Goal: Task Accomplishment & Management: Complete application form

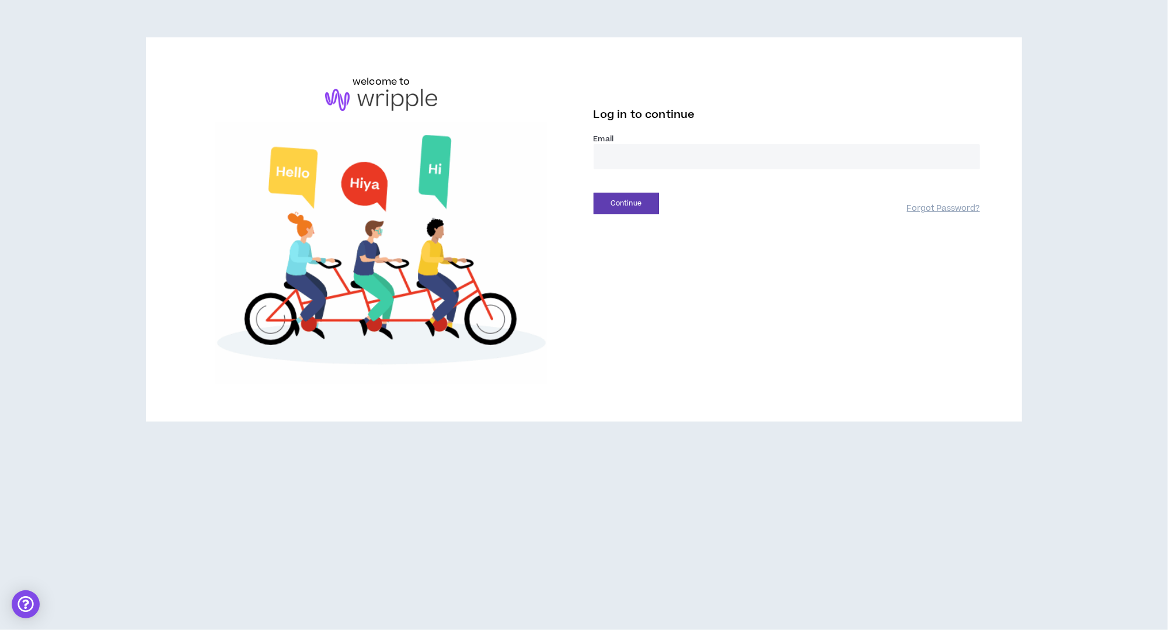
click at [677, 154] on input "email" at bounding box center [787, 156] width 387 height 25
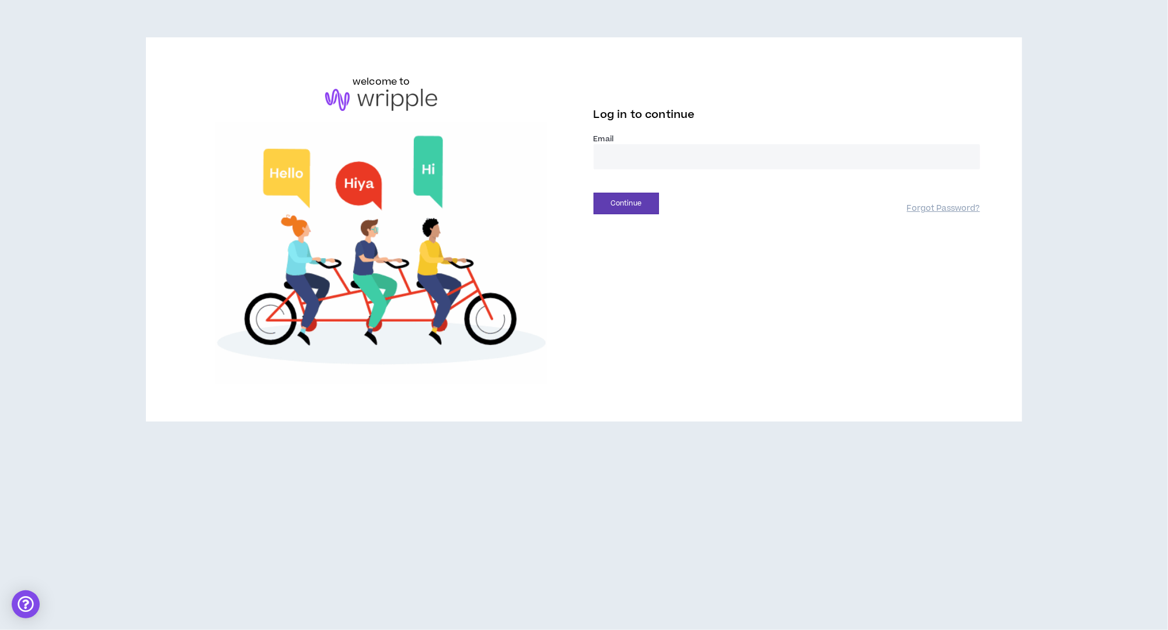
type input "**********"
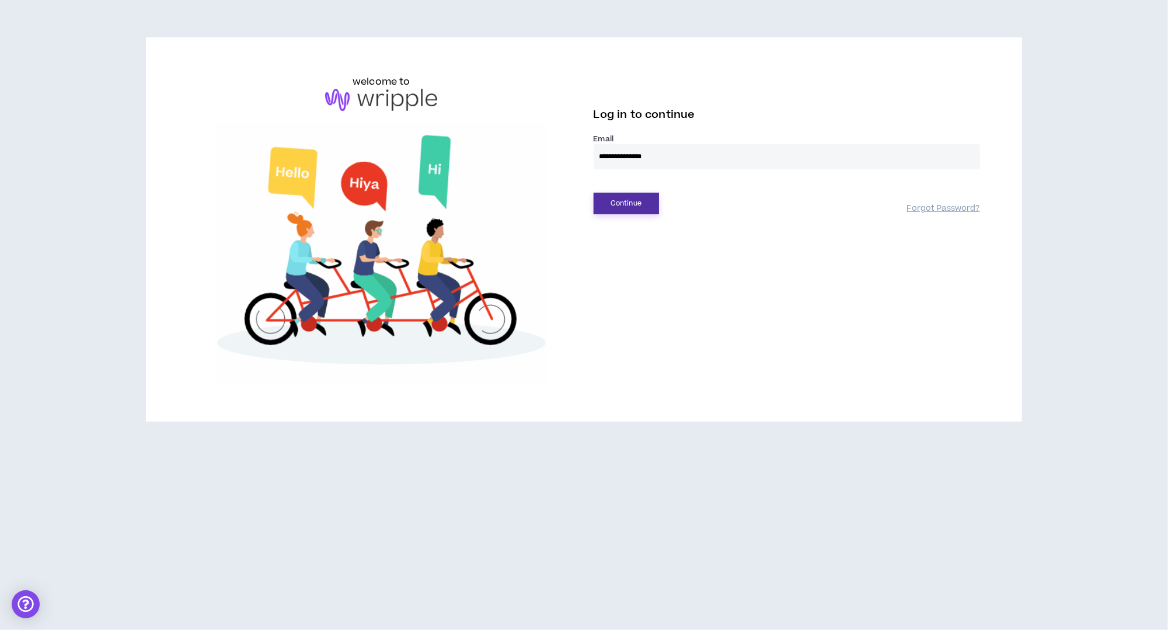
click at [628, 206] on button "Continue" at bounding box center [626, 204] width 65 height 22
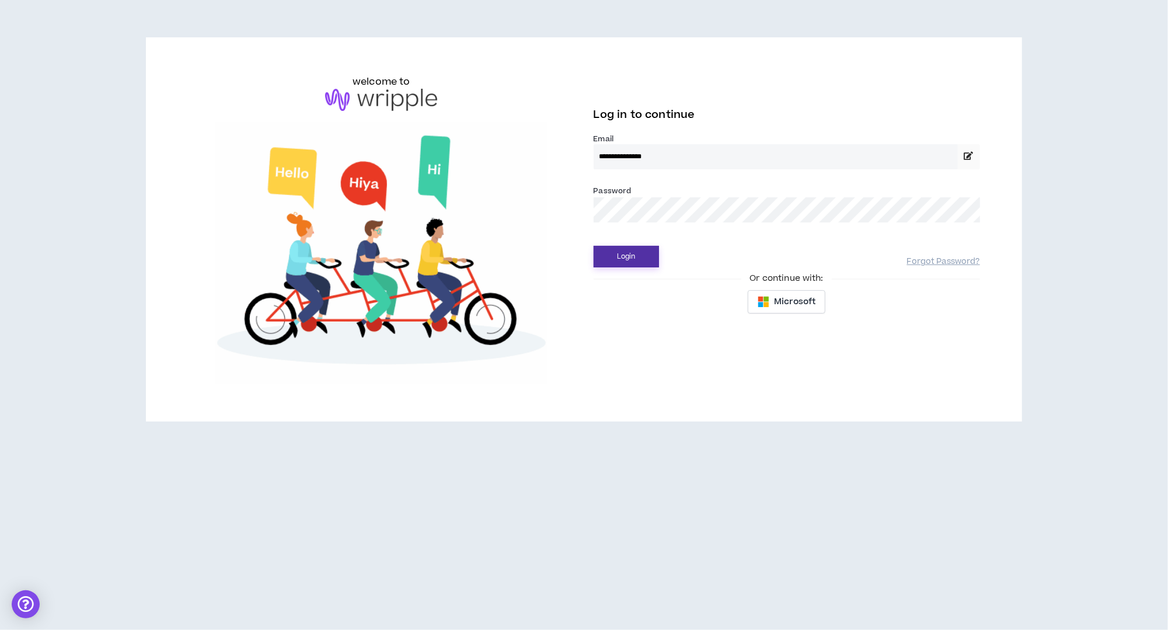
click at [624, 256] on button "Login" at bounding box center [626, 257] width 65 height 22
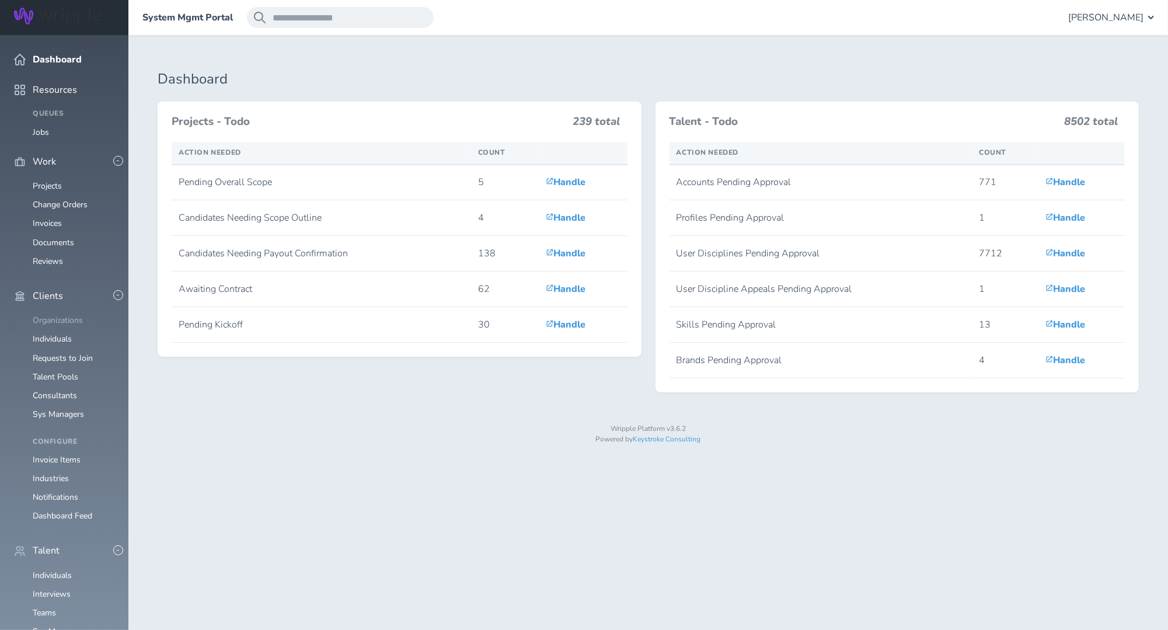
click at [60, 315] on link "Organizations" at bounding box center [58, 320] width 50 height 11
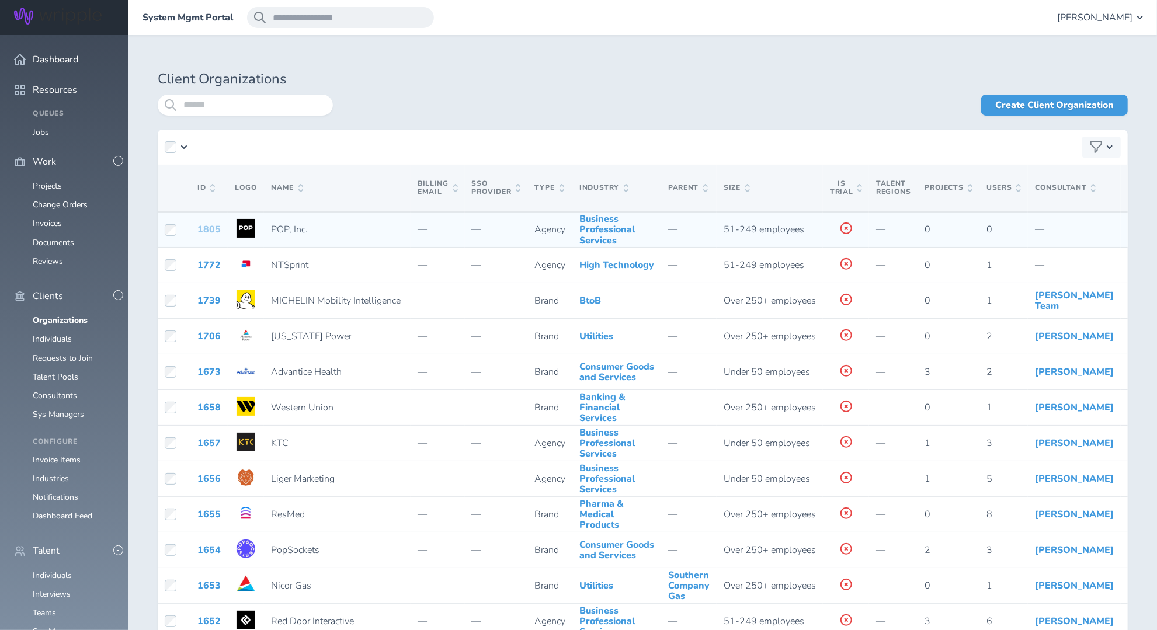
click at [207, 235] on link "1805" at bounding box center [208, 229] width 23 height 13
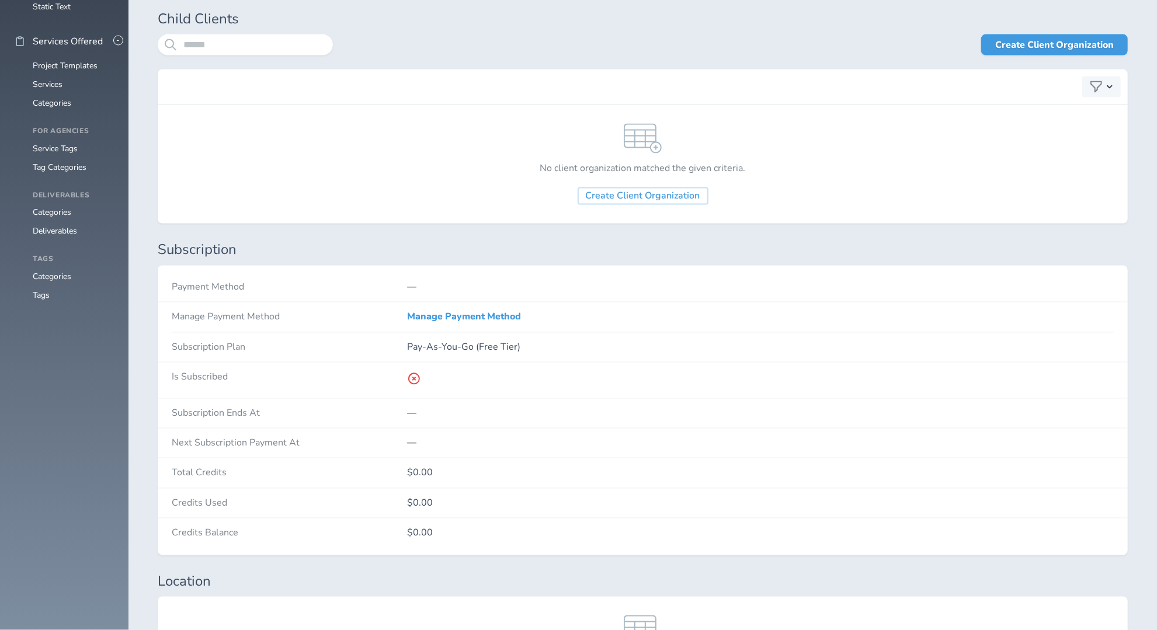
scroll to position [1547, 0]
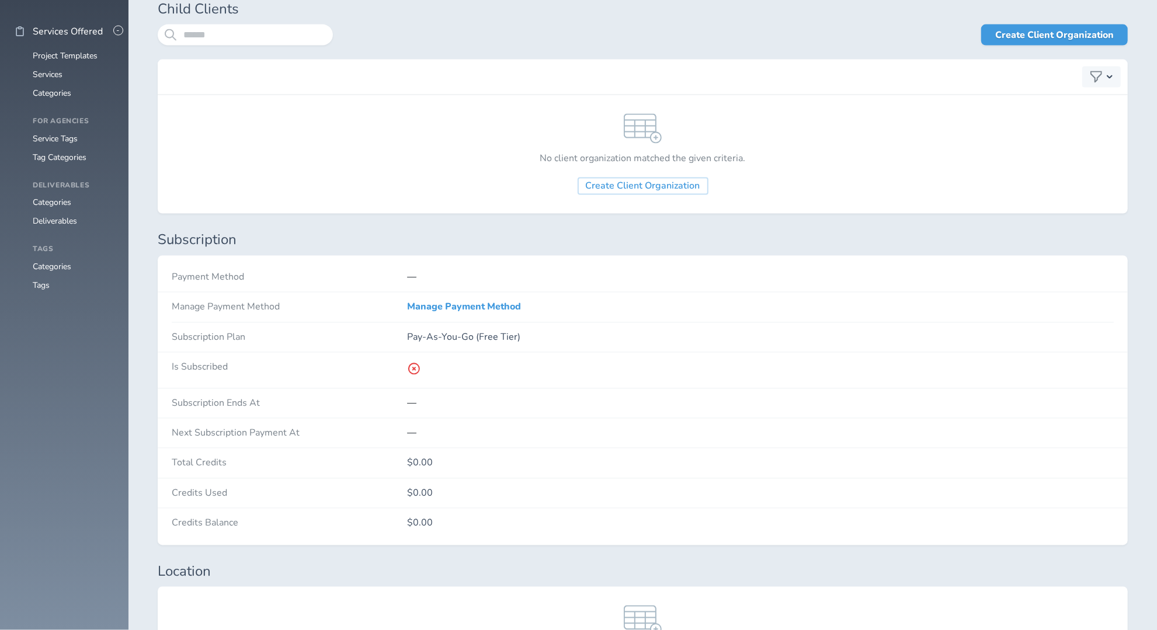
drag, startPoint x: 1155, startPoint y: 201, endPoint x: 1156, endPoint y: 252, distance: 50.2
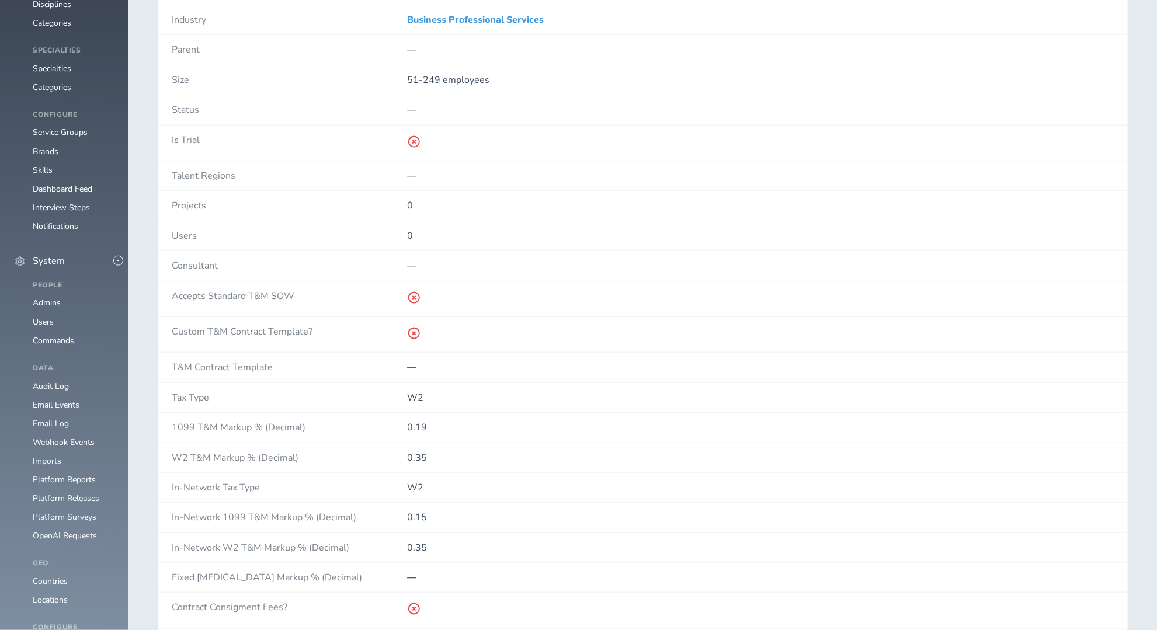
scroll to position [0, 0]
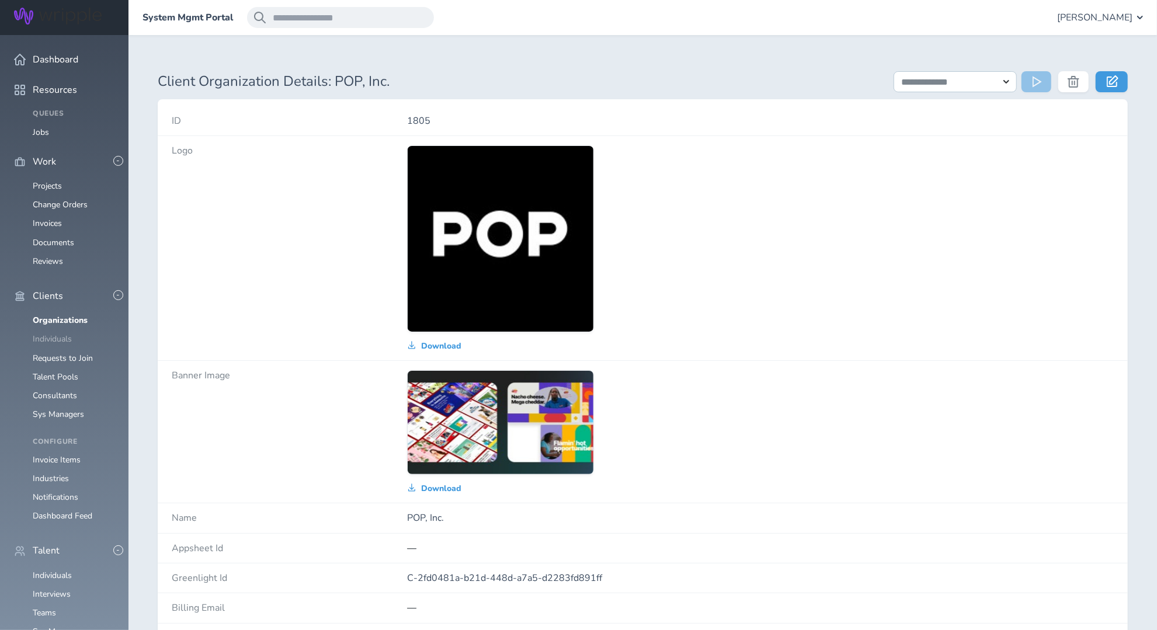
click at [50, 333] on link "Individuals" at bounding box center [52, 338] width 39 height 11
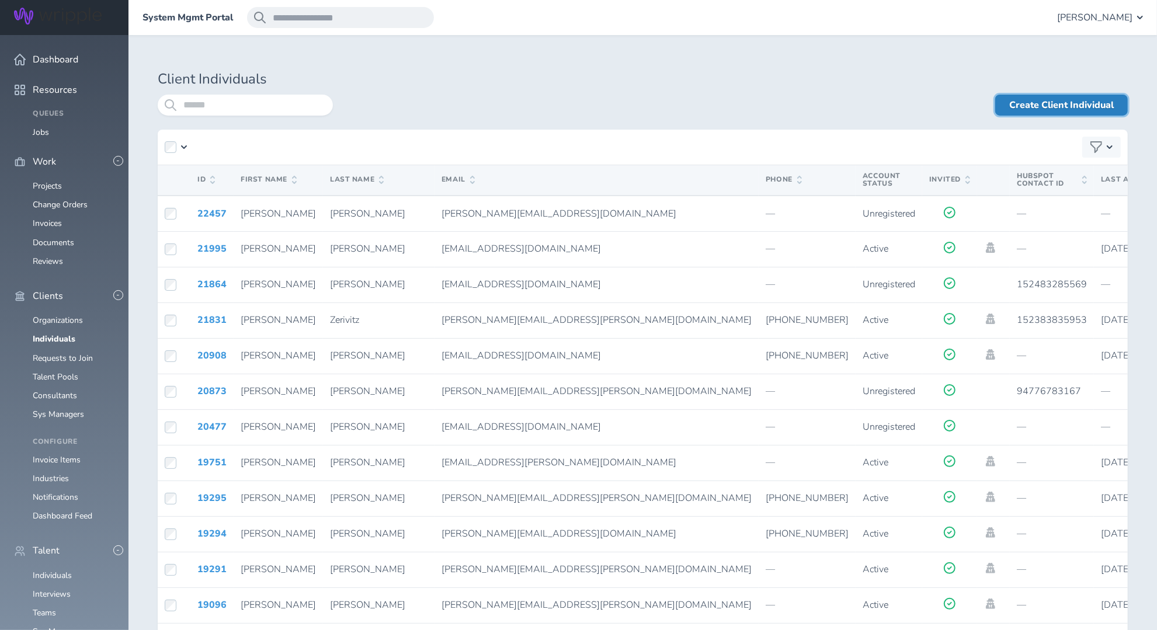
click at [1073, 102] on link "Create Client Individual" at bounding box center [1061, 105] width 133 height 21
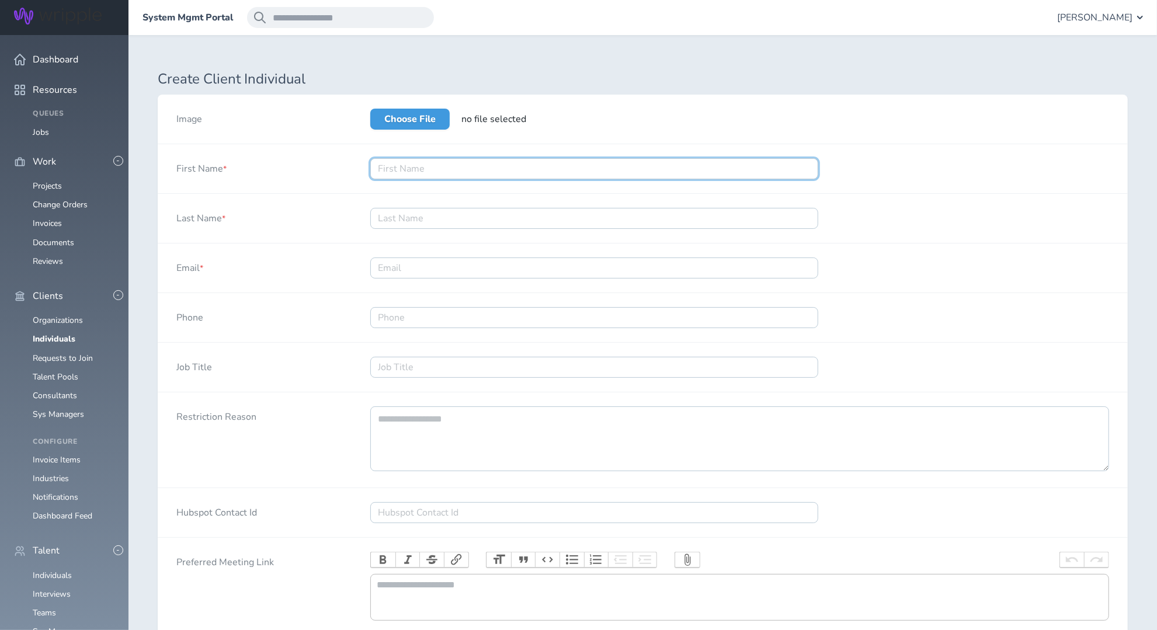
click at [623, 164] on input "First Name *" at bounding box center [594, 168] width 448 height 21
type input "A"
paste input "Sara.Giuffrida@wearepop.com"
type input "SaraSara.Giuffrida@wearepop.com"
click at [415, 217] on input "Last Name *" at bounding box center [594, 218] width 448 height 21
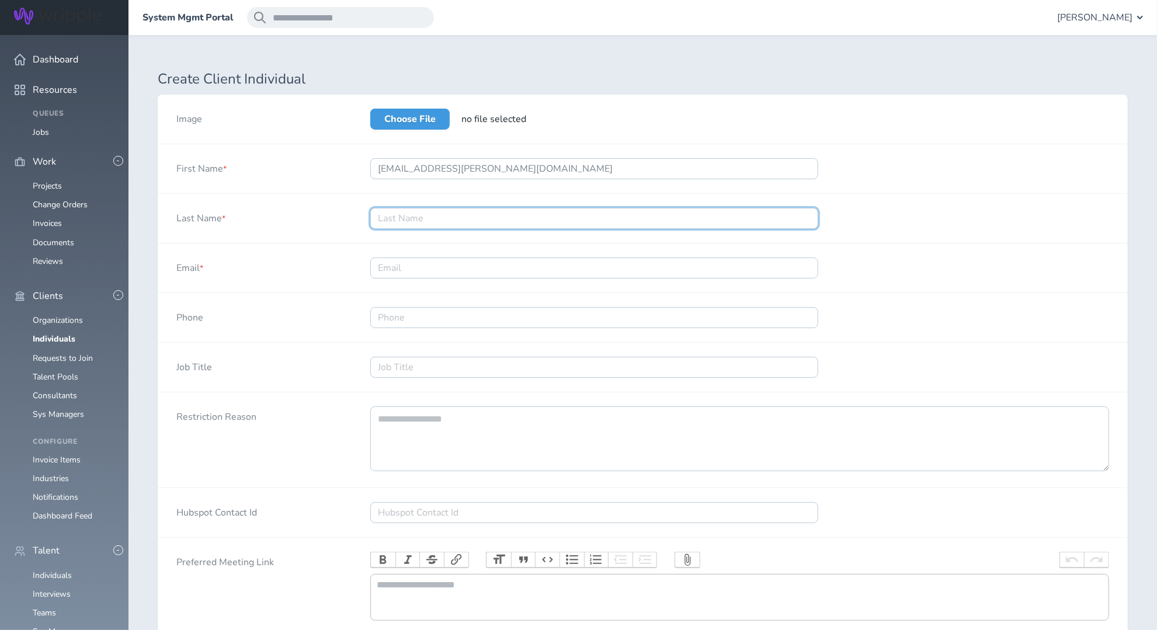
paste input "Sara.Giuffrida@wearepop.com"
type input "Sara.Giuffrida@wearepop.com"
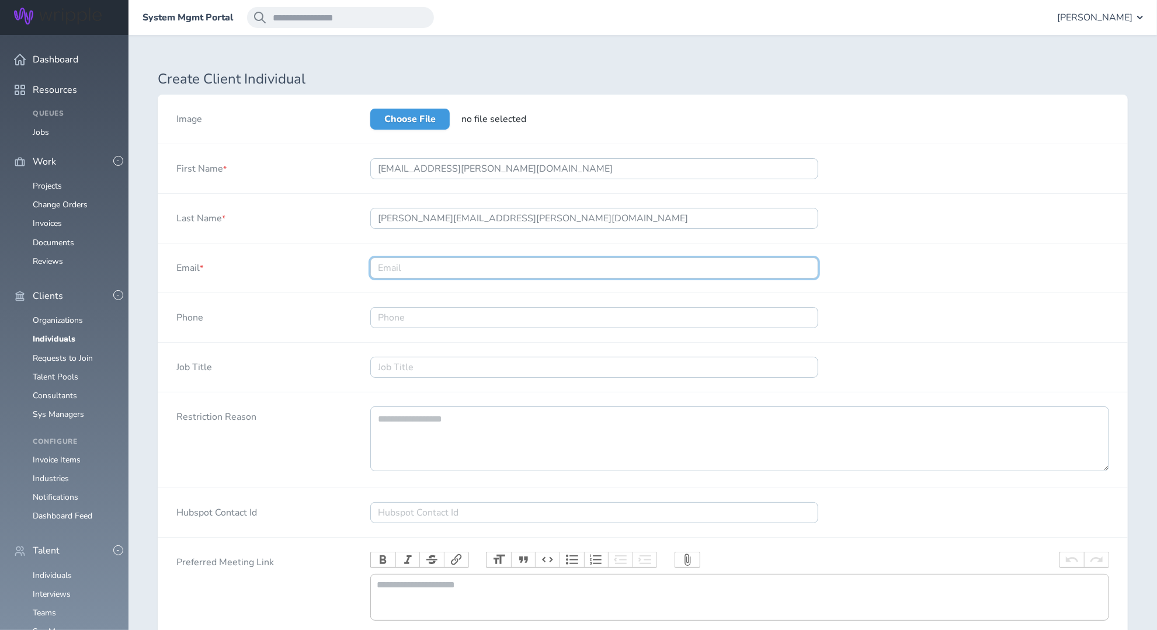
click at [434, 269] on input "Email *" at bounding box center [594, 268] width 448 height 21
paste input "Sara.Giuffrida@wearepop.com"
type input "Sara.Giuffrida@wearepop.com"
drag, startPoint x: 397, startPoint y: 218, endPoint x: 338, endPoint y: 220, distance: 59.0
click at [338, 220] on div "Last Name * Sara.Giuffrida@wearepop.com" at bounding box center [643, 219] width 970 height 50
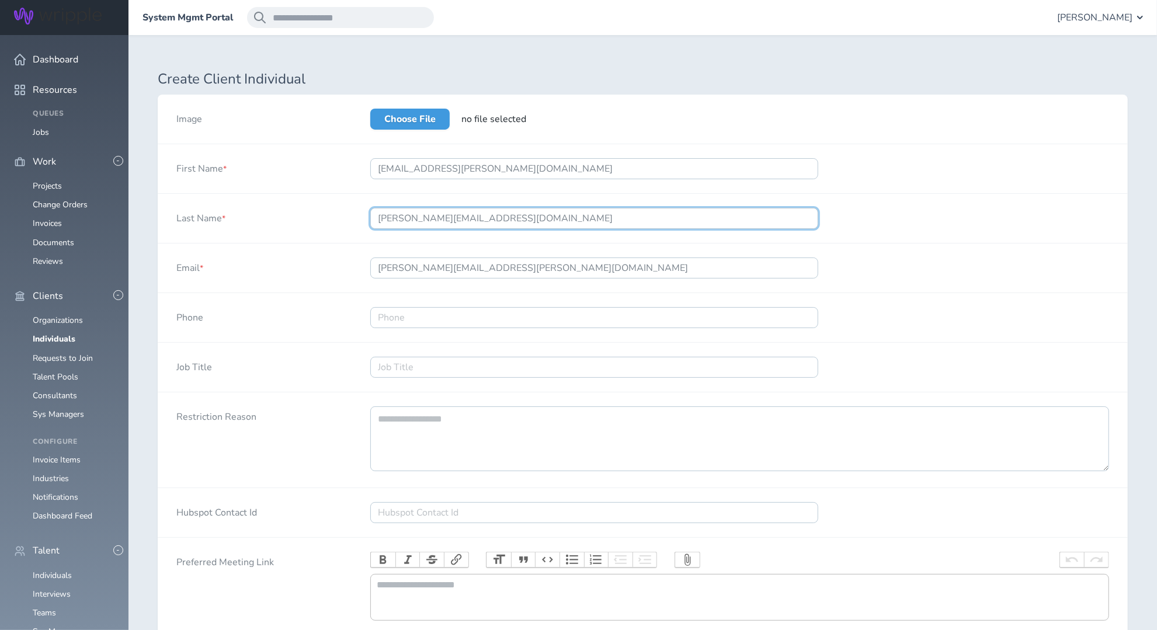
click at [493, 217] on input "Giuffrida@wearepop.com" at bounding box center [594, 218] width 448 height 21
type input "Giuffrida"
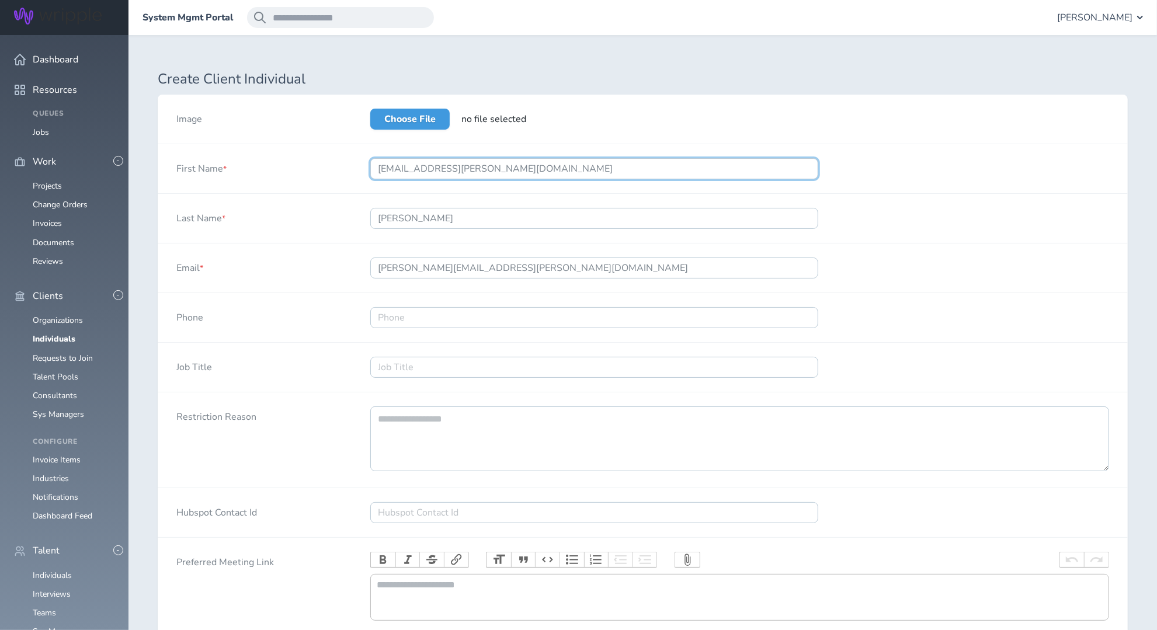
drag, startPoint x: 396, startPoint y: 169, endPoint x: 650, endPoint y: 175, distance: 254.1
click at [650, 175] on input "SaraSara.Giuffrida@wearepop.com" at bounding box center [594, 168] width 448 height 21
type input "Sara"
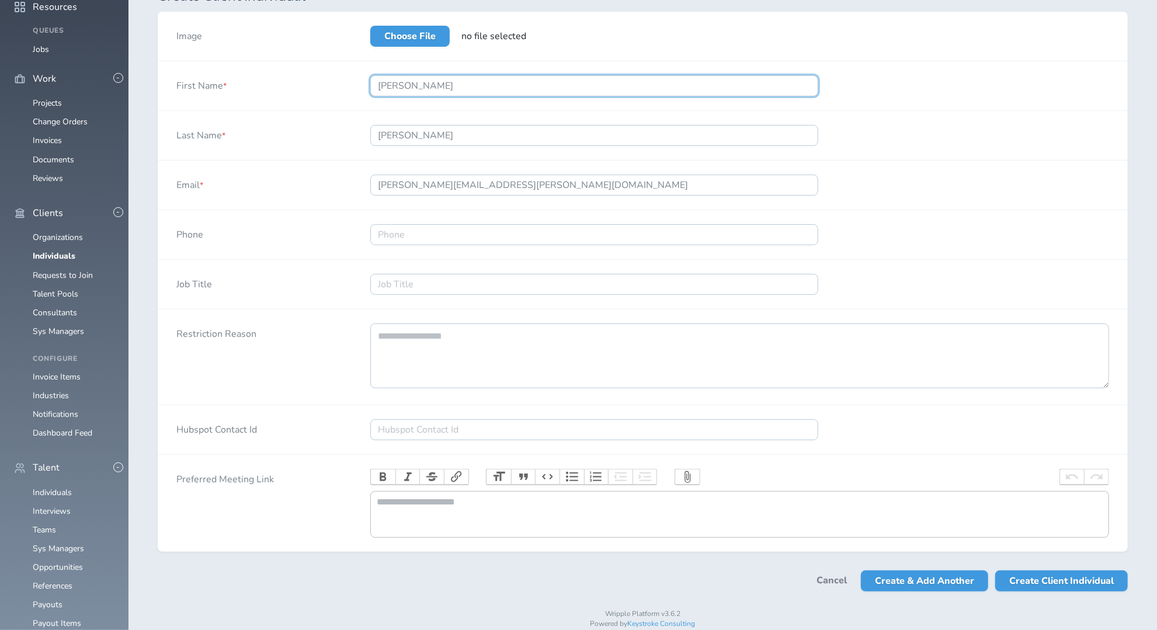
scroll to position [86, 0]
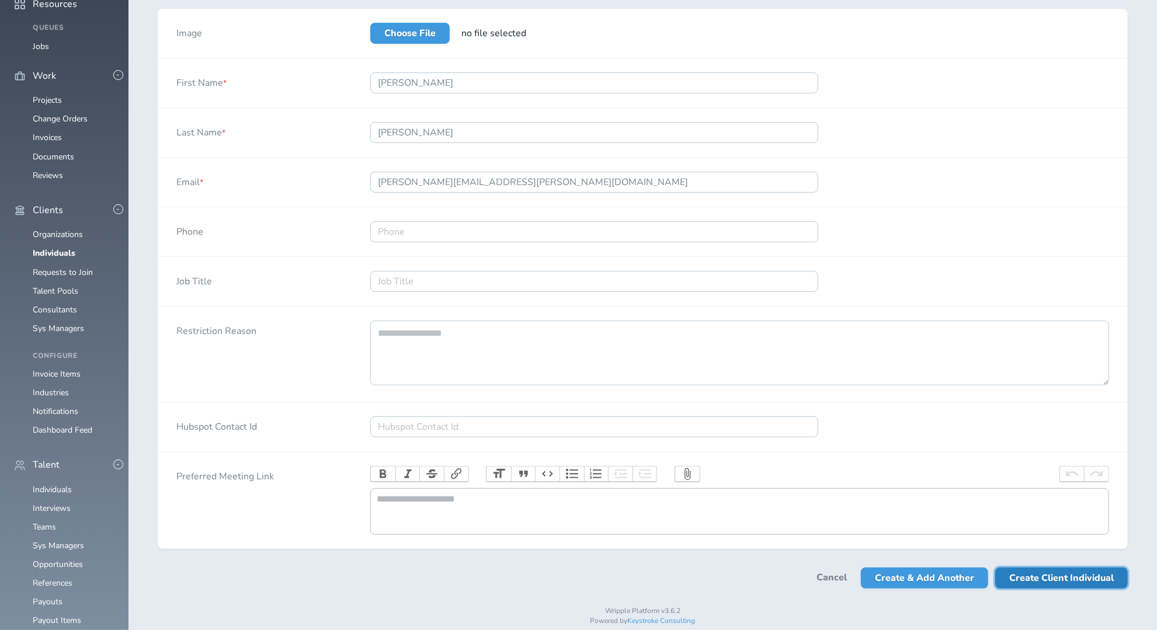
click at [1057, 588] on span "Create Client Individual" at bounding box center [1061, 578] width 105 height 21
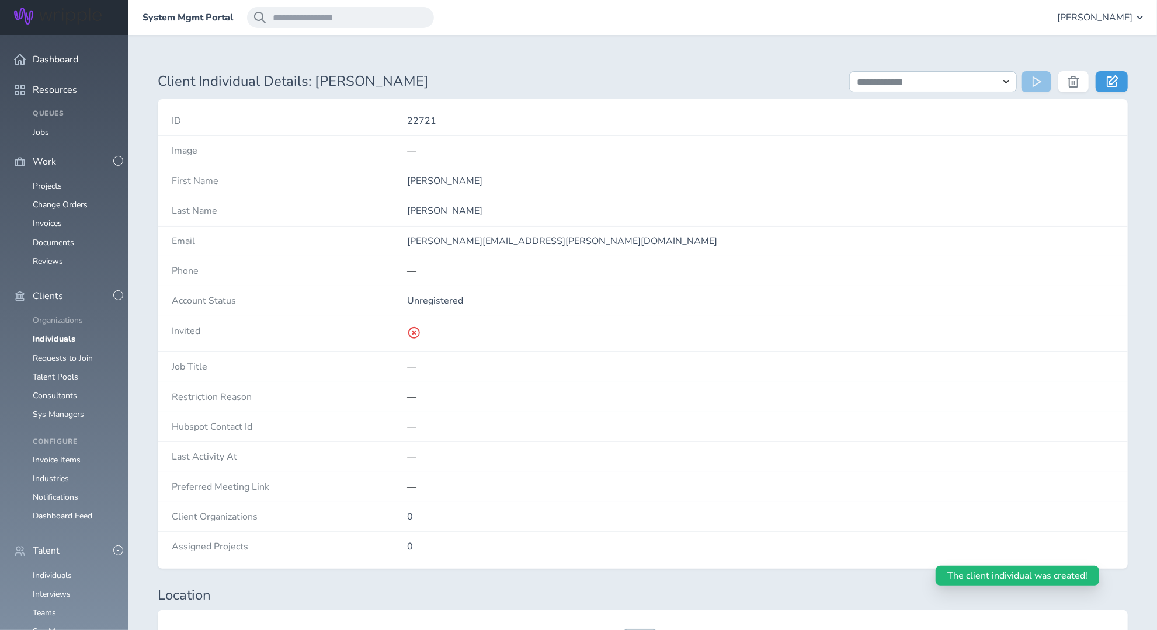
click at [58, 315] on link "Organizations" at bounding box center [58, 320] width 50 height 11
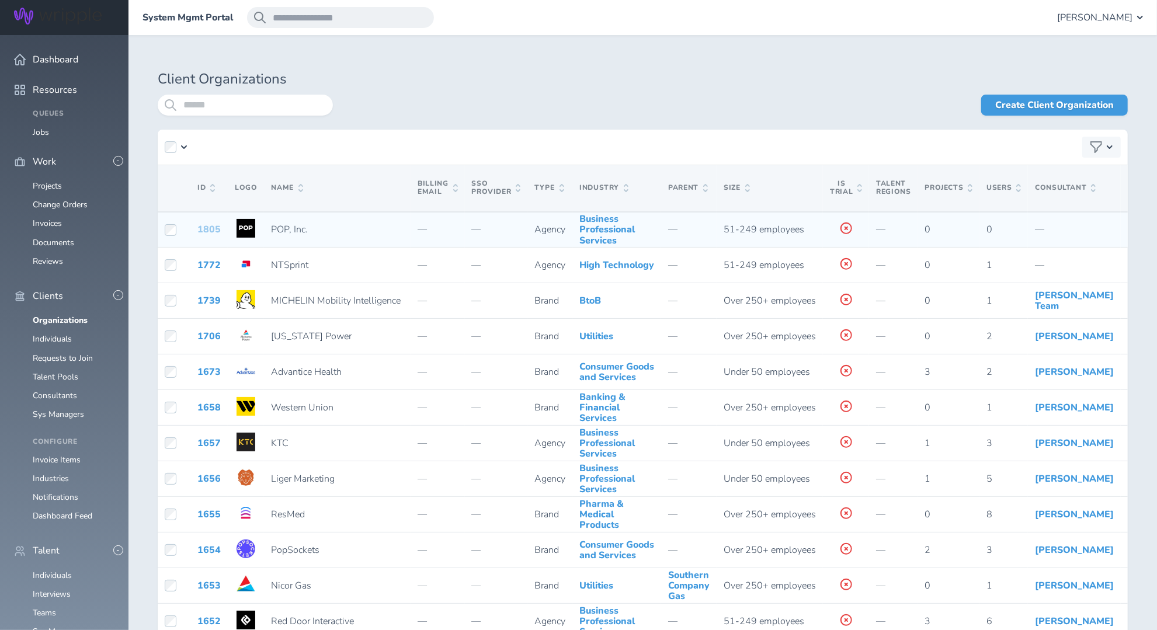
click at [209, 234] on link "1805" at bounding box center [208, 229] width 23 height 13
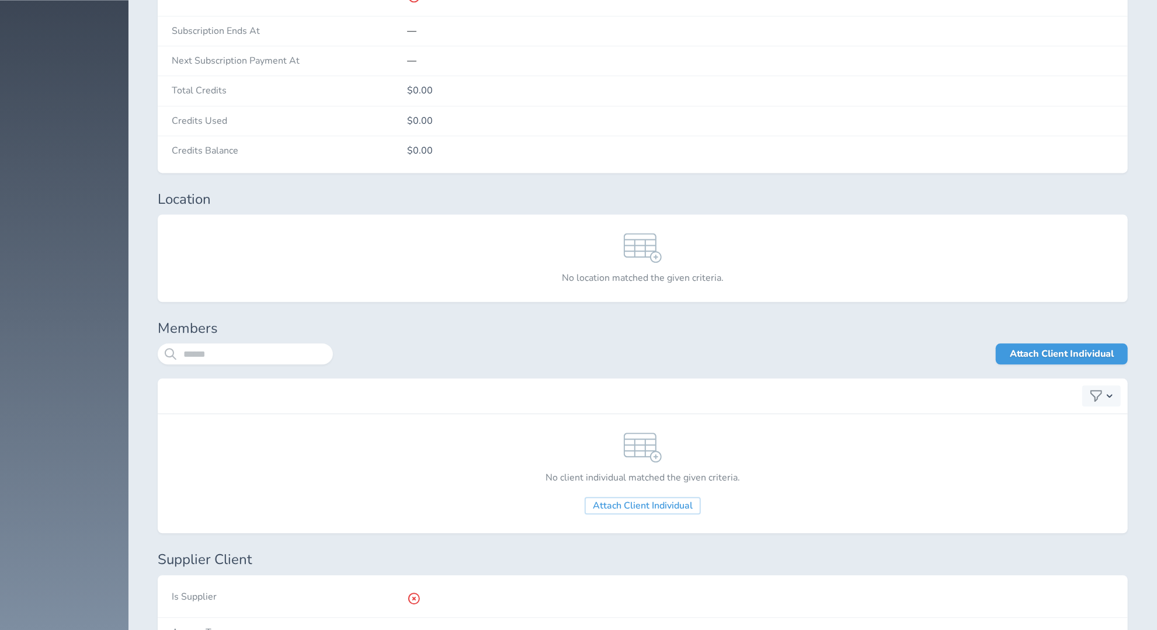
scroll to position [1933, 0]
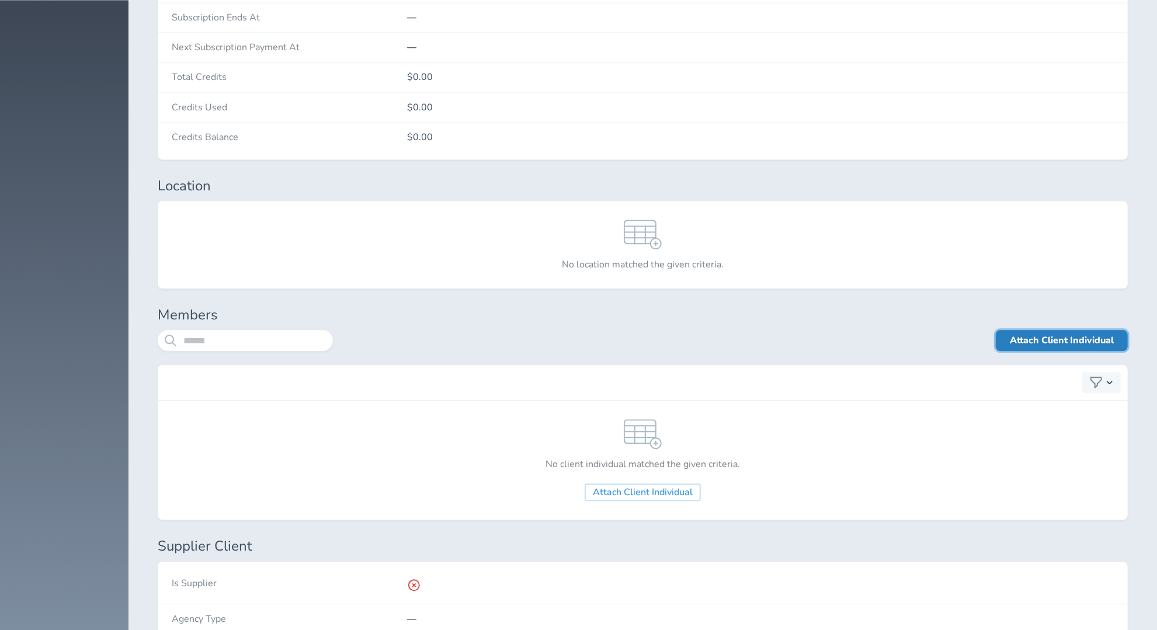
click at [1084, 332] on link "Attach Client Individual" at bounding box center [1062, 340] width 132 height 21
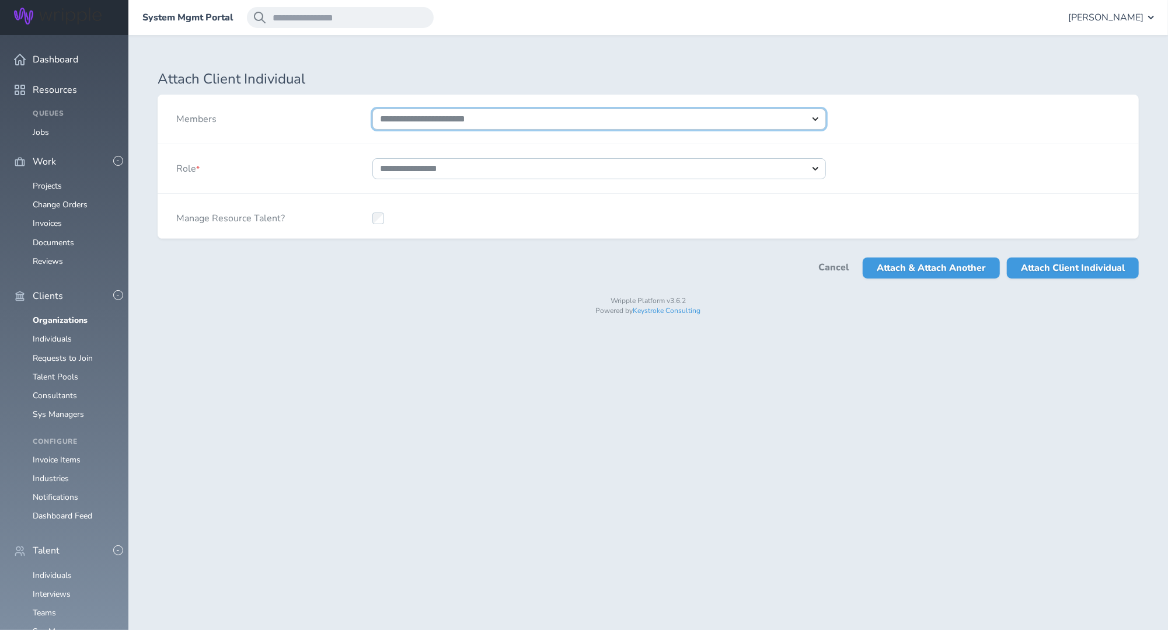
click at [814, 117] on select "**********" at bounding box center [600, 119] width 454 height 21
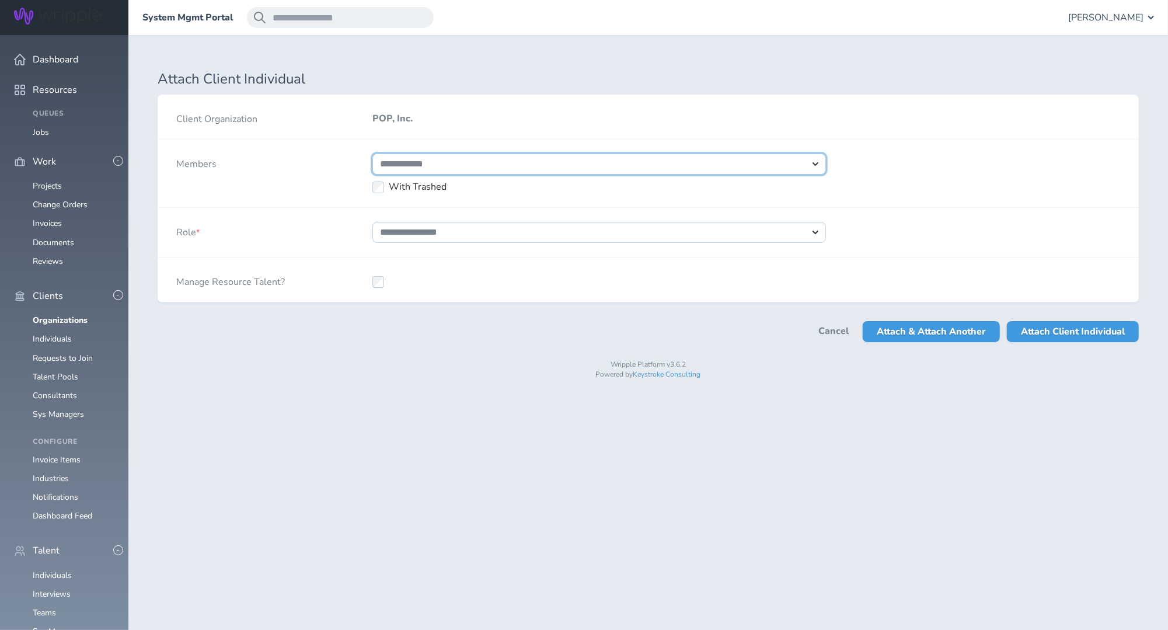
click at [373, 154] on select "**********" at bounding box center [600, 164] width 454 height 21
select select "*****"
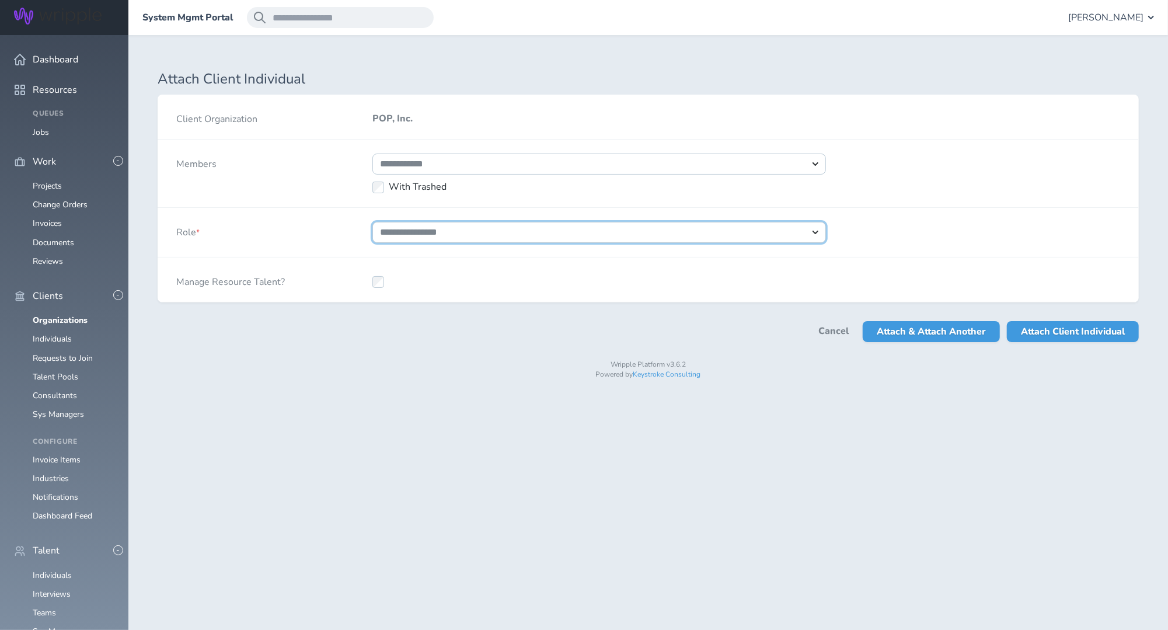
click at [815, 231] on select "**********" at bounding box center [600, 232] width 454 height 21
select select "*"
click at [373, 222] on select "**********" at bounding box center [600, 232] width 454 height 21
click at [1101, 331] on span "Attach Client Individual" at bounding box center [1073, 331] width 104 height 21
select select
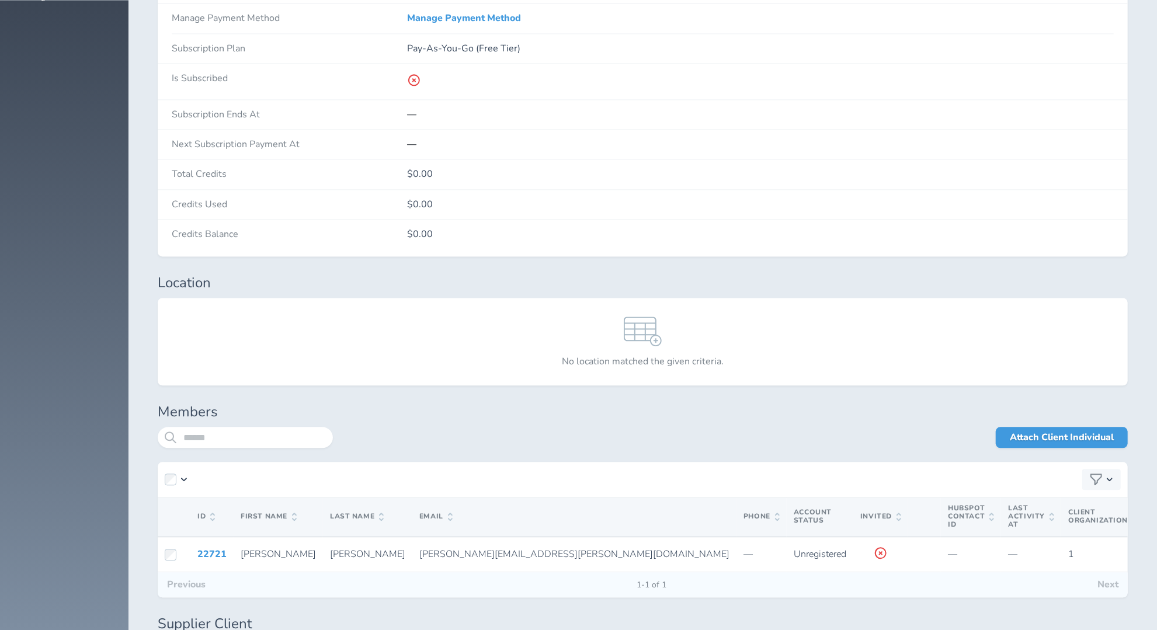
scroll to position [1846, 0]
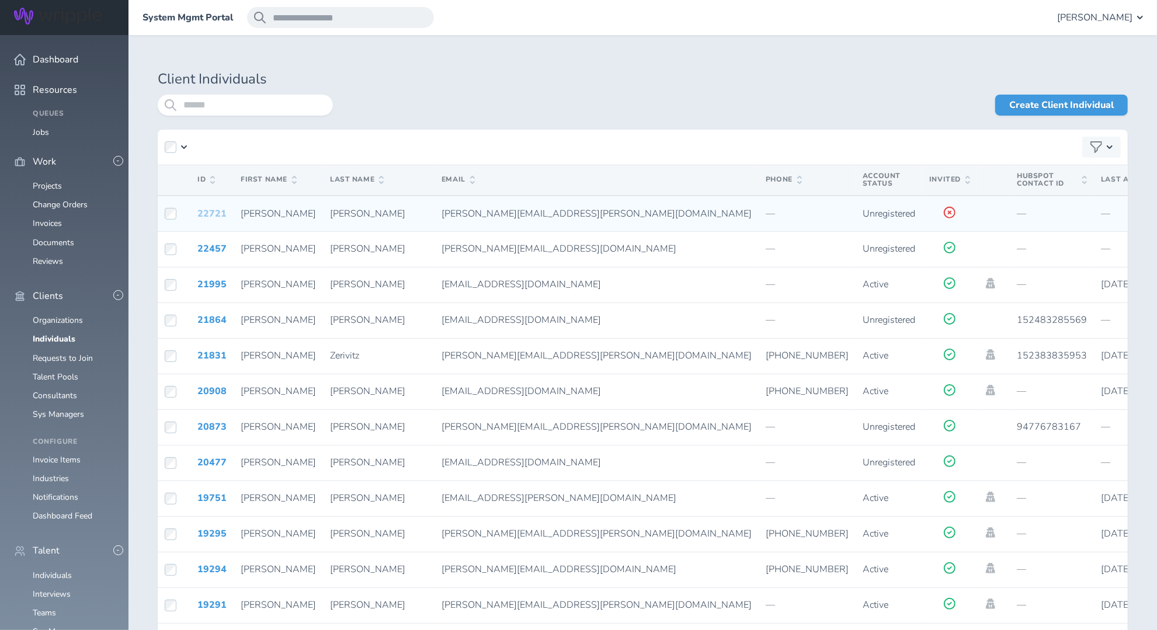
click at [210, 216] on link "22721" at bounding box center [211, 213] width 29 height 13
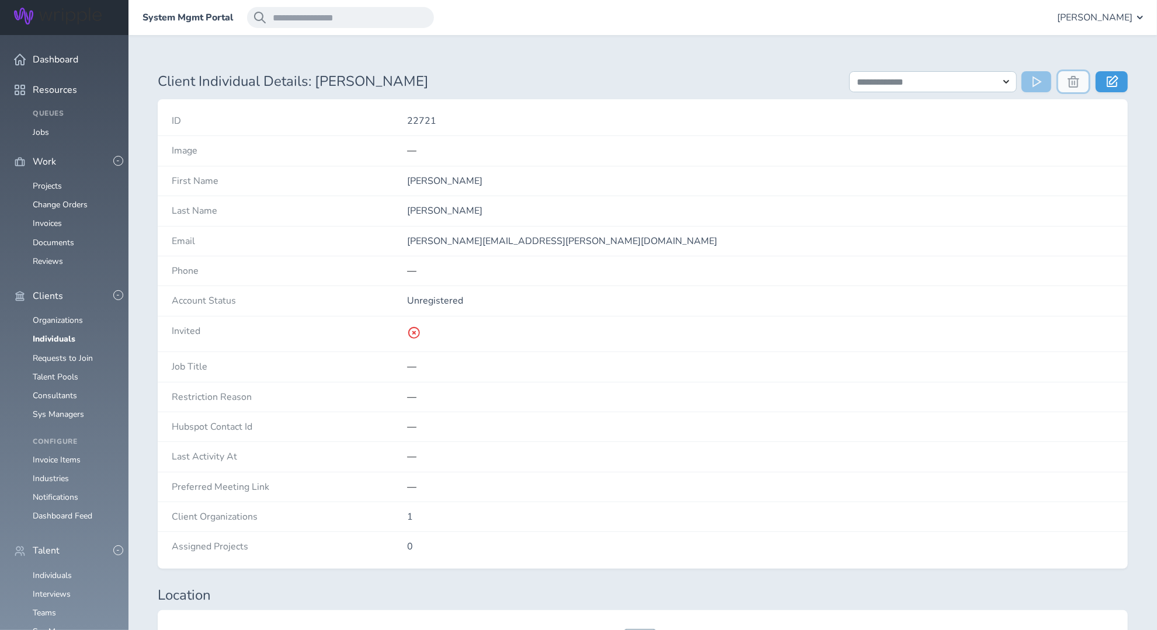
click at [1071, 79] on icon at bounding box center [1073, 82] width 12 height 12
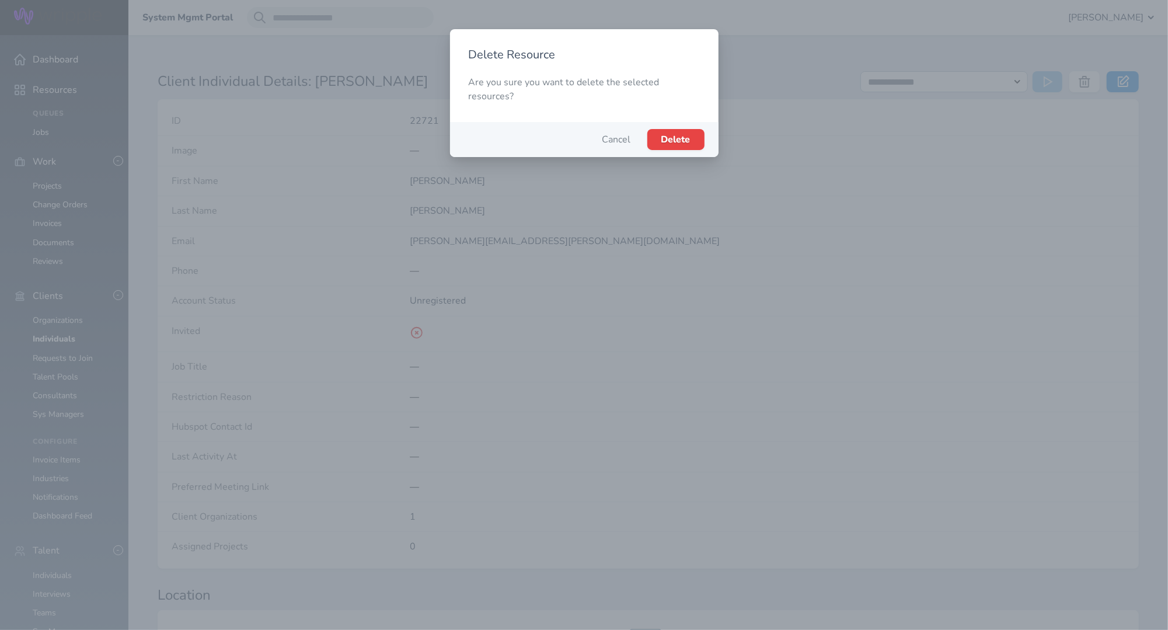
click at [686, 138] on span "Delete" at bounding box center [676, 139] width 29 height 13
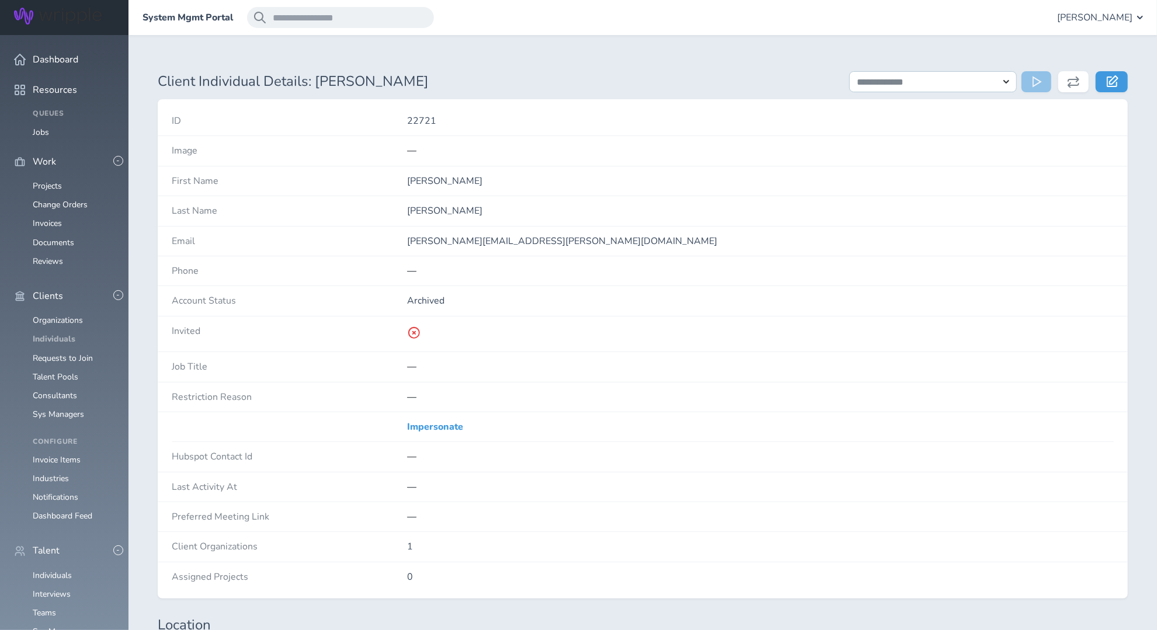
click at [39, 333] on link "Individuals" at bounding box center [54, 338] width 43 height 11
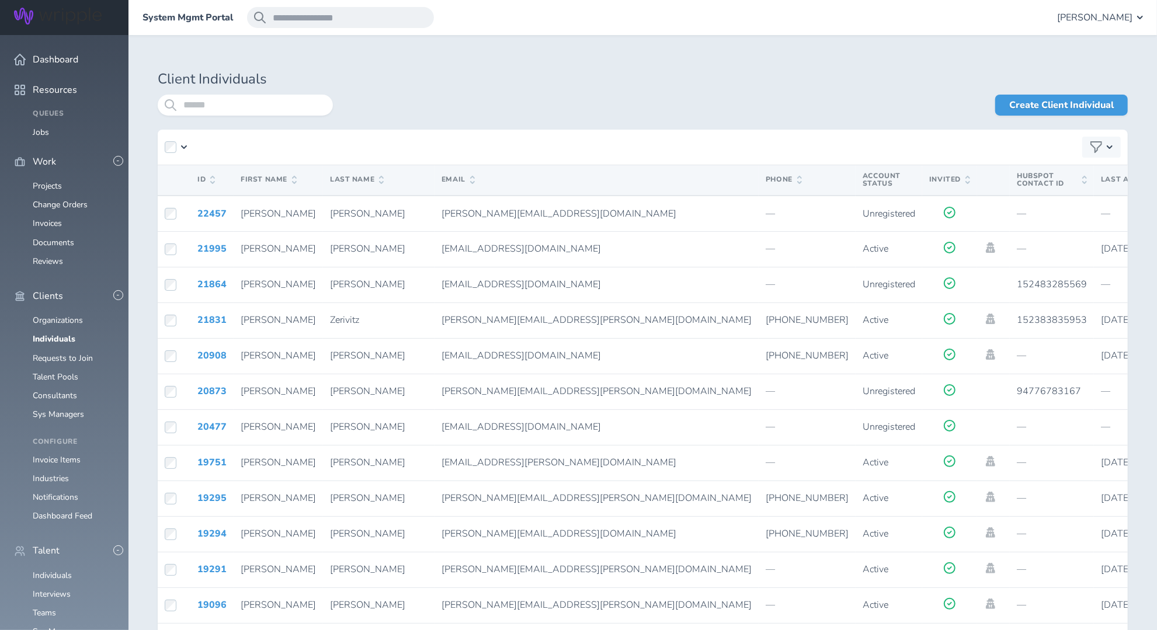
click at [1088, 89] on div "Client Individuals Create Client Individual ID First Name Last Name Email Phone…" at bounding box center [643, 591] width 970 height 1040
click at [1081, 102] on link "Create Client Individual" at bounding box center [1061, 105] width 133 height 21
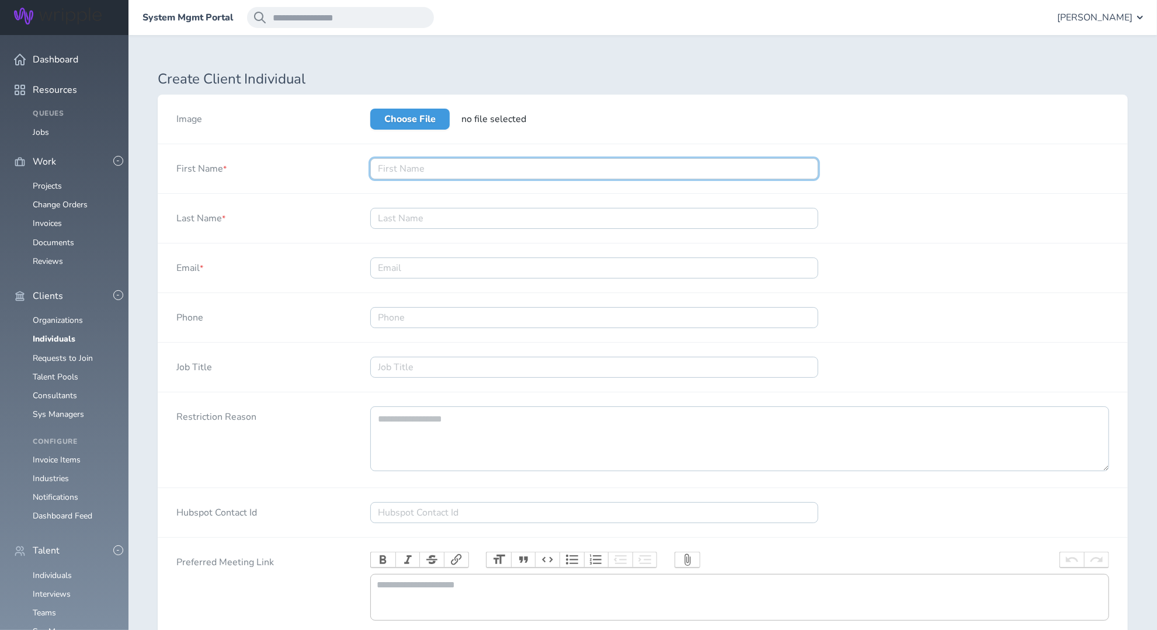
click at [486, 171] on input "First Name *" at bounding box center [594, 168] width 448 height 21
type input "Sara"
click at [433, 215] on input "Last Name *" at bounding box center [594, 218] width 448 height 21
paste input "Sara Giuffrida <Sara.Giuffrida@wearepop.com>"
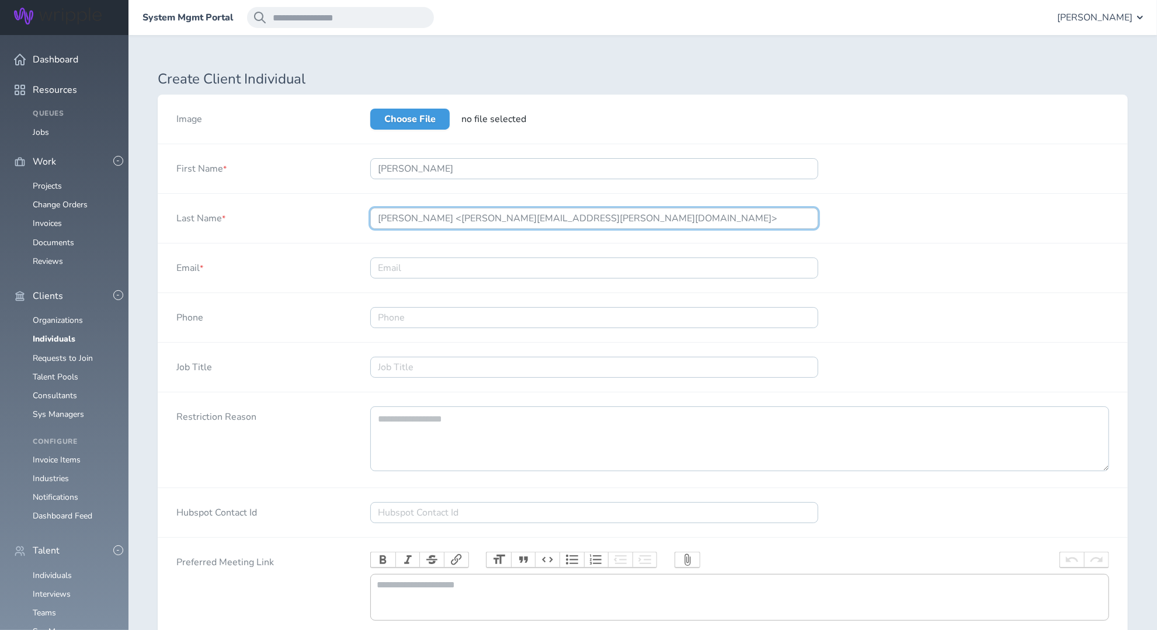
drag, startPoint x: 462, startPoint y: 217, endPoint x: 323, endPoint y: 218, distance: 139.6
click at [323, 218] on div "Last Name * Sara Giuffrida <Sara.Giuffrida@wearepop.com>" at bounding box center [643, 219] width 970 height 50
drag, startPoint x: 427, startPoint y: 221, endPoint x: 544, endPoint y: 230, distance: 117.7
click at [544, 230] on div "Giuffrida@wearepop.com>" at bounding box center [594, 218] width 485 height 49
type input "Giuffrida"
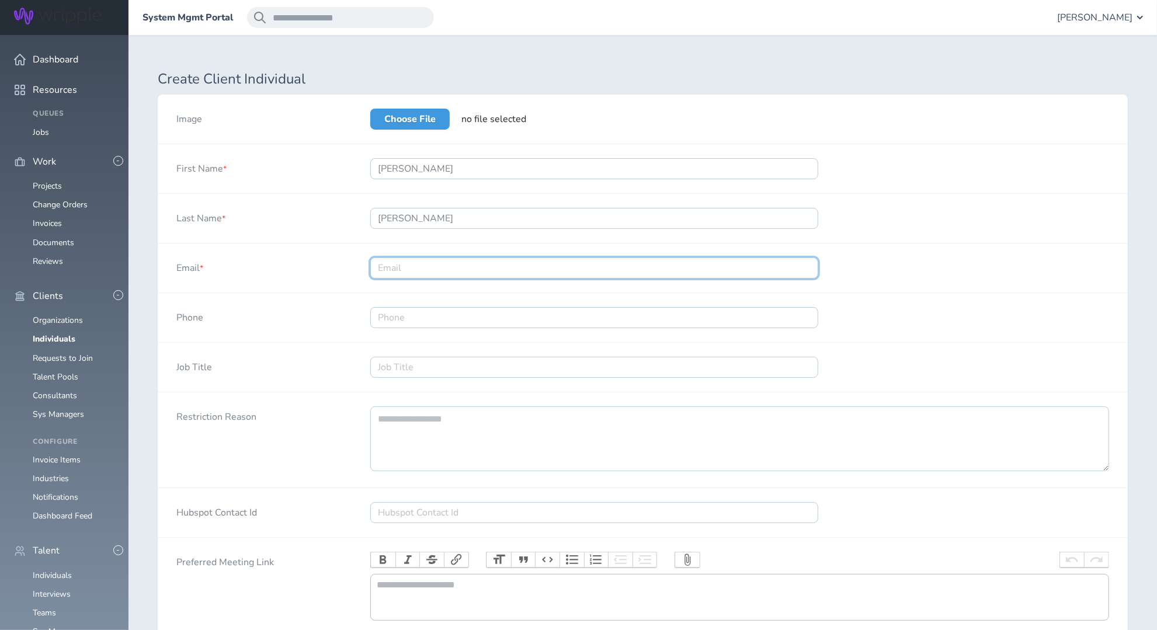
click at [426, 265] on input "Email *" at bounding box center [594, 268] width 448 height 21
paste input "info@pop.com"
click at [377, 270] on input "info@pop.com" at bounding box center [594, 268] width 448 height 21
type input "info@pop.com"
click at [1089, 323] on div "Phone" at bounding box center [643, 318] width 970 height 50
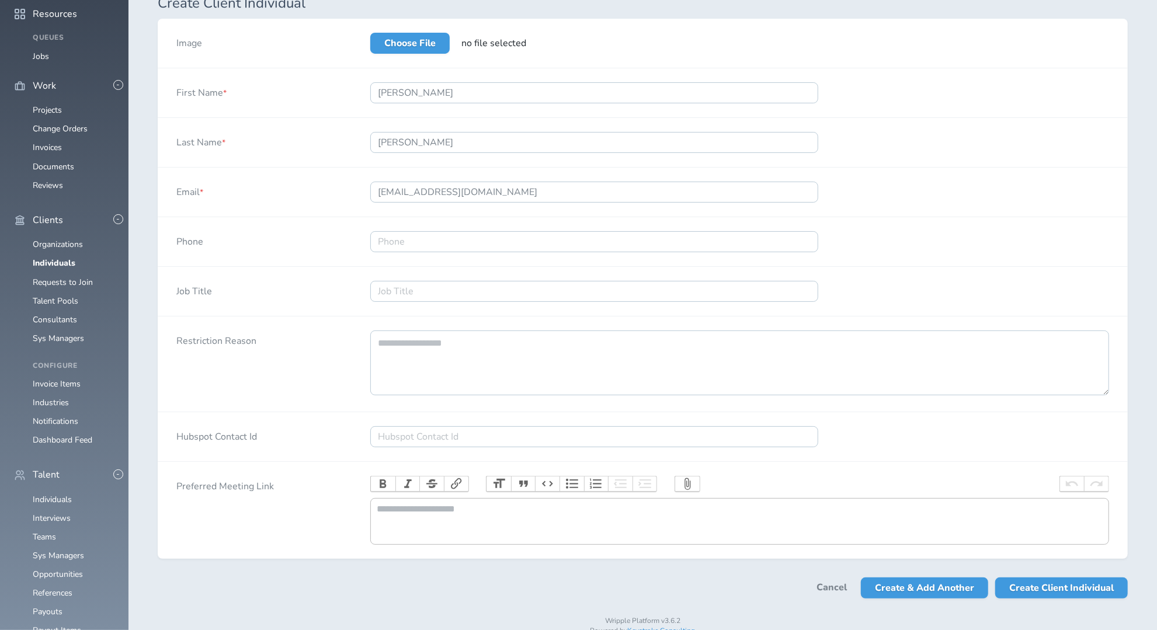
scroll to position [113, 0]
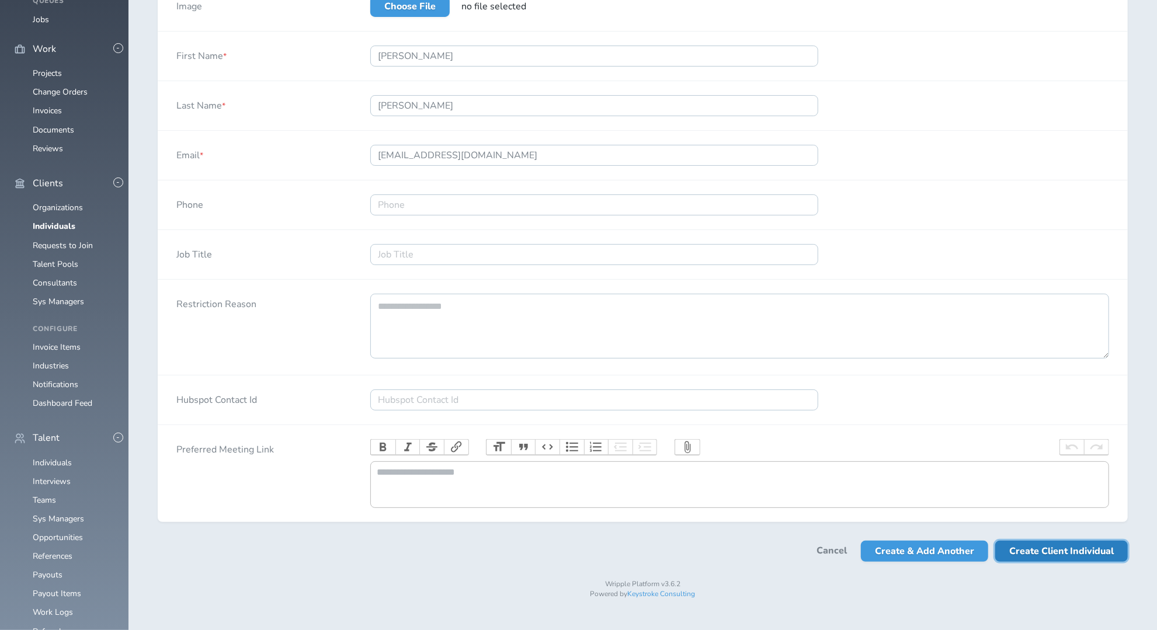
click at [1055, 562] on span "Create Client Individual" at bounding box center [1061, 551] width 105 height 21
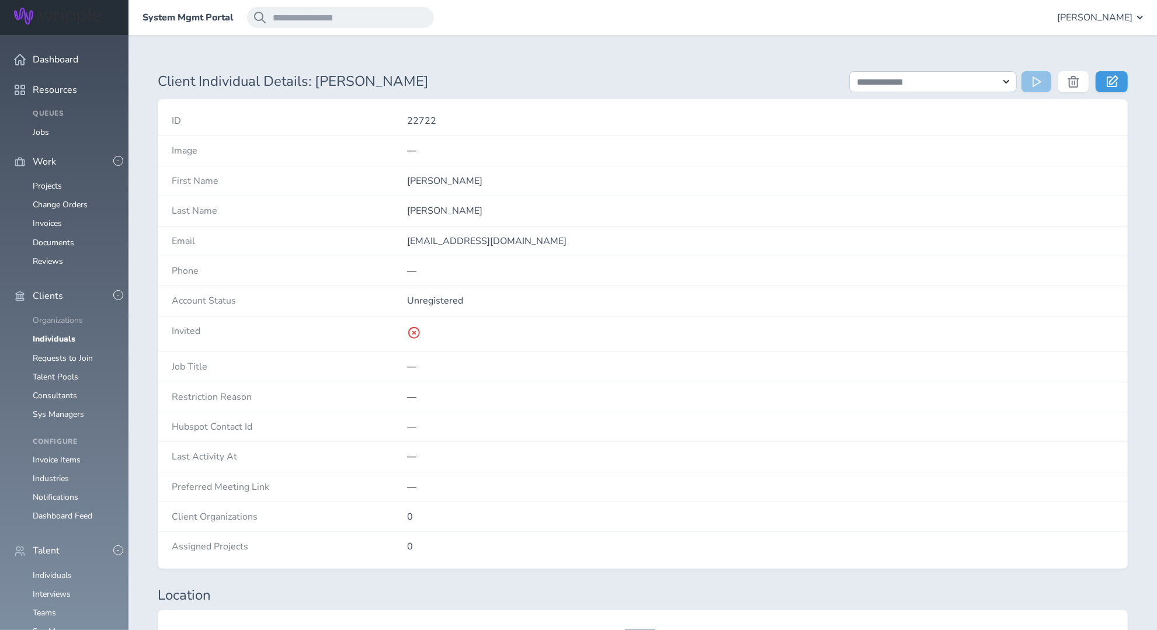
click at [67, 315] on link "Organizations" at bounding box center [58, 320] width 50 height 11
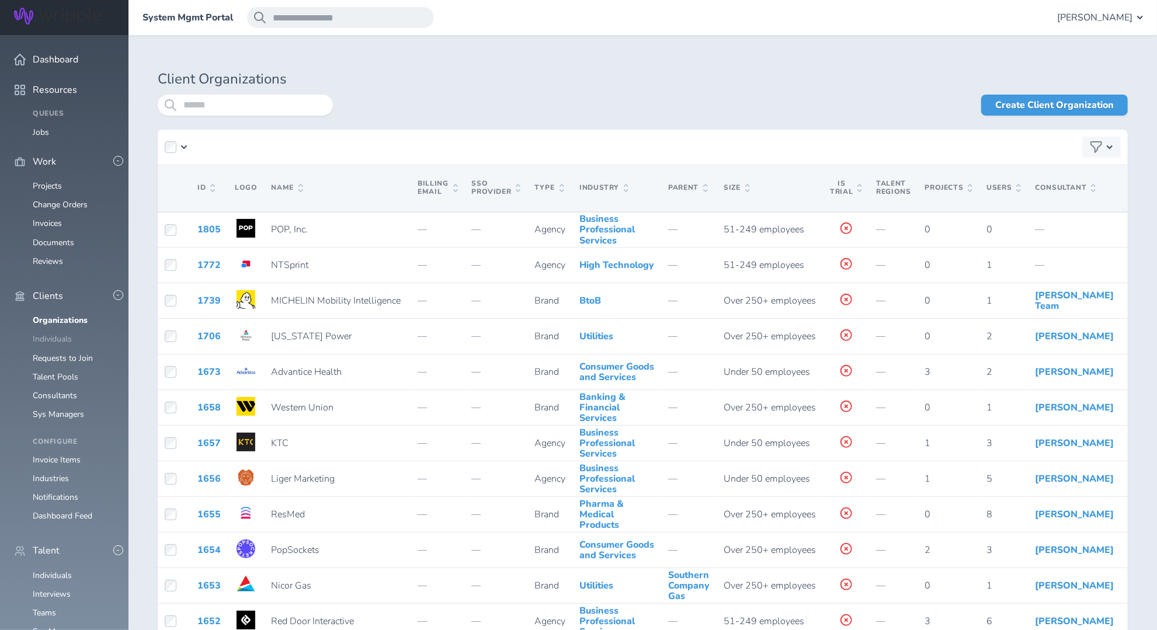
click at [64, 333] on link "Individuals" at bounding box center [52, 338] width 39 height 11
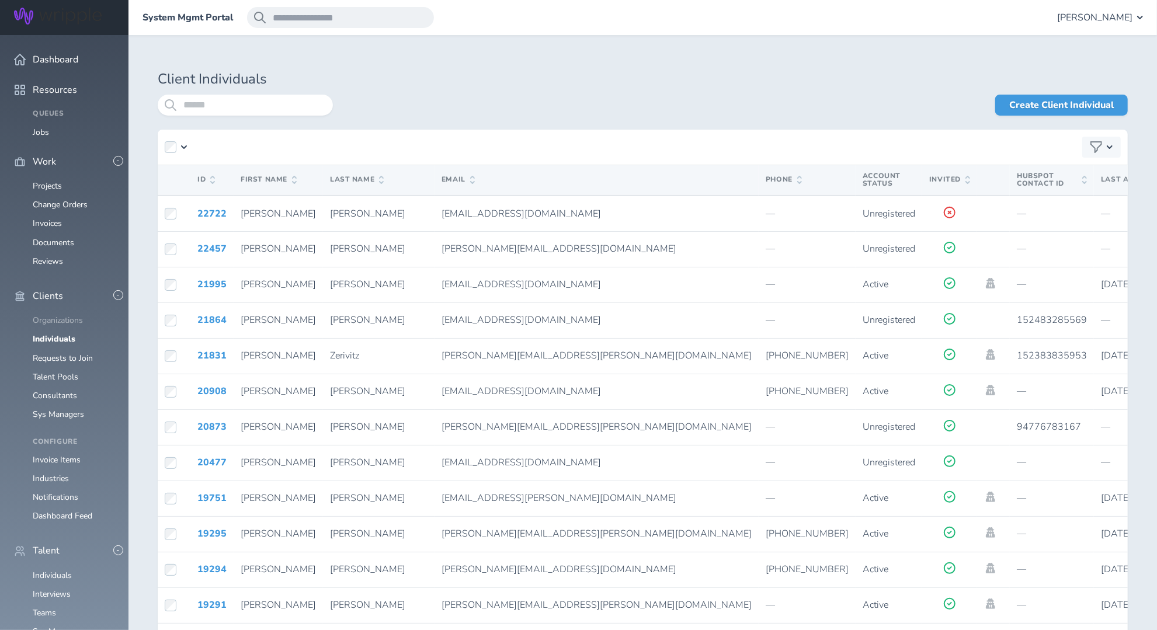
click at [55, 315] on link "Organizations" at bounding box center [58, 320] width 50 height 11
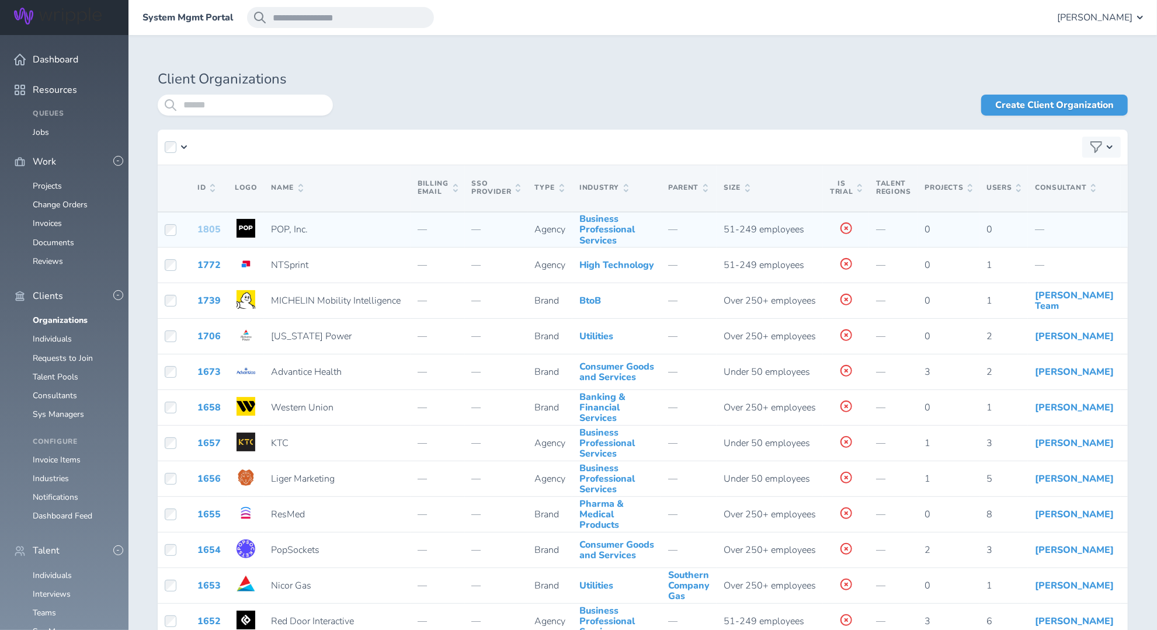
click at [215, 236] on link "1805" at bounding box center [208, 229] width 23 height 13
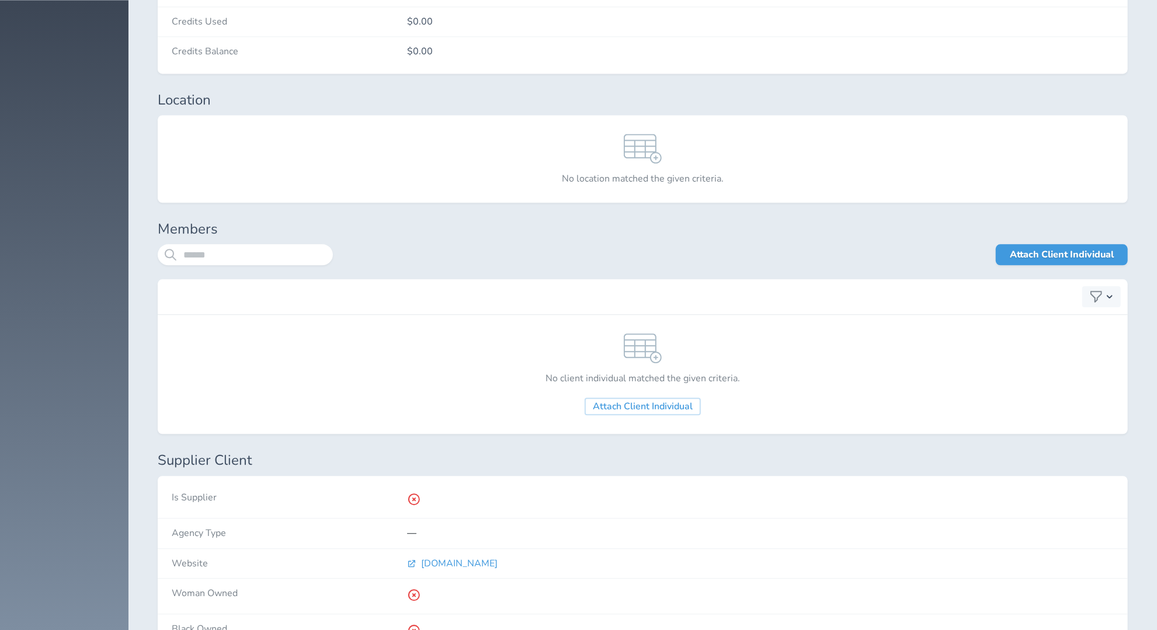
scroll to position [2002, 0]
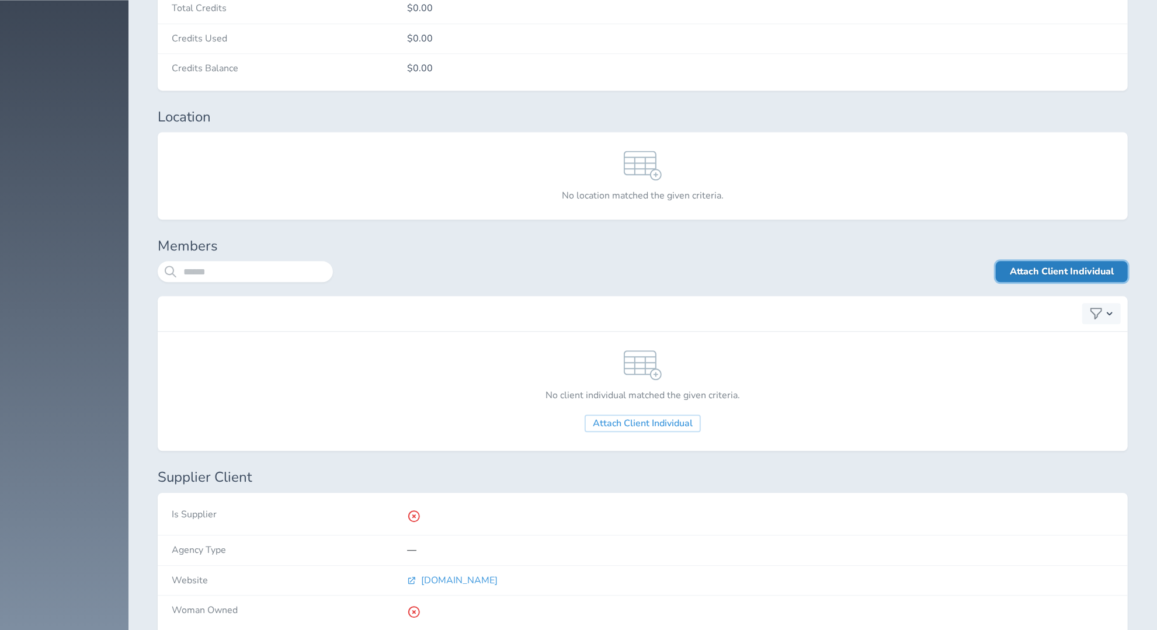
click at [1073, 262] on link "Attach Client Individual" at bounding box center [1062, 271] width 132 height 21
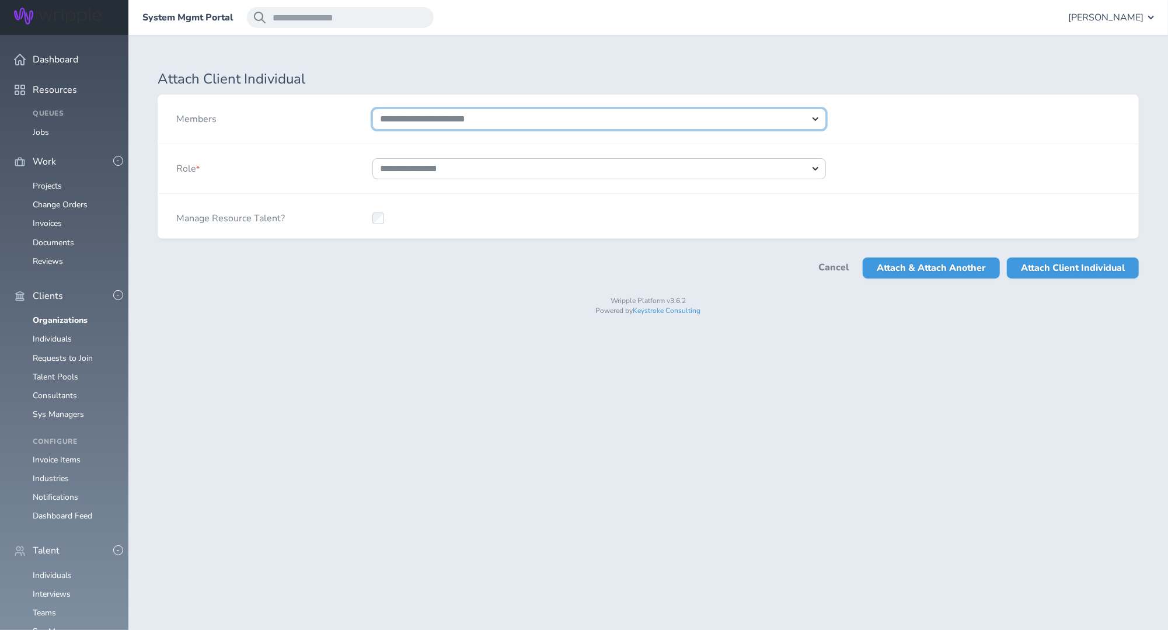
click at [820, 122] on select "**********" at bounding box center [600, 119] width 454 height 21
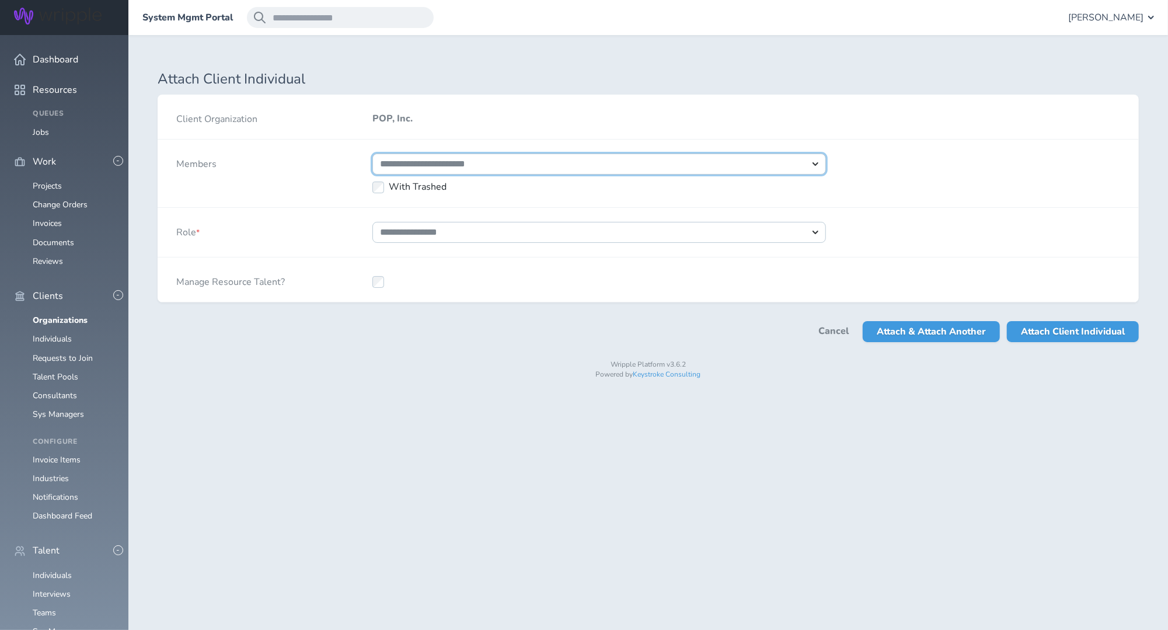
click at [816, 167] on select "**********" at bounding box center [600, 164] width 454 height 21
click at [373, 154] on select "**********" at bounding box center [600, 164] width 454 height 21
select select "*****"
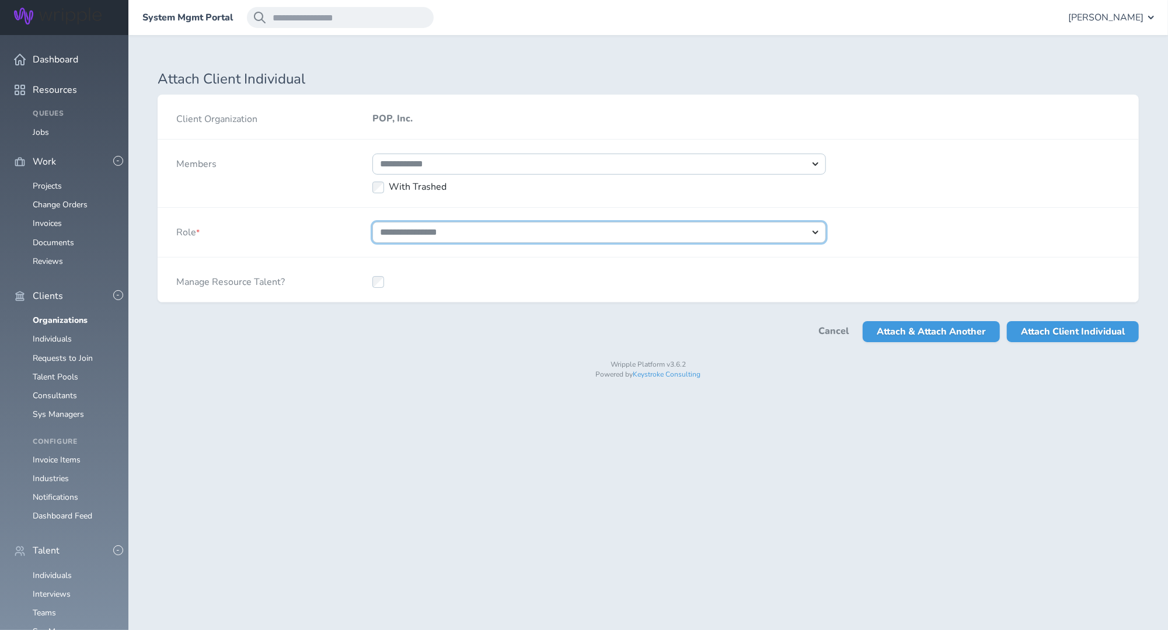
click at [816, 231] on select "**********" at bounding box center [600, 232] width 454 height 21
select select "*"
click at [373, 222] on select "**********" at bounding box center [600, 232] width 454 height 21
click at [1072, 332] on span "Attach Client Individual" at bounding box center [1073, 331] width 104 height 21
select select
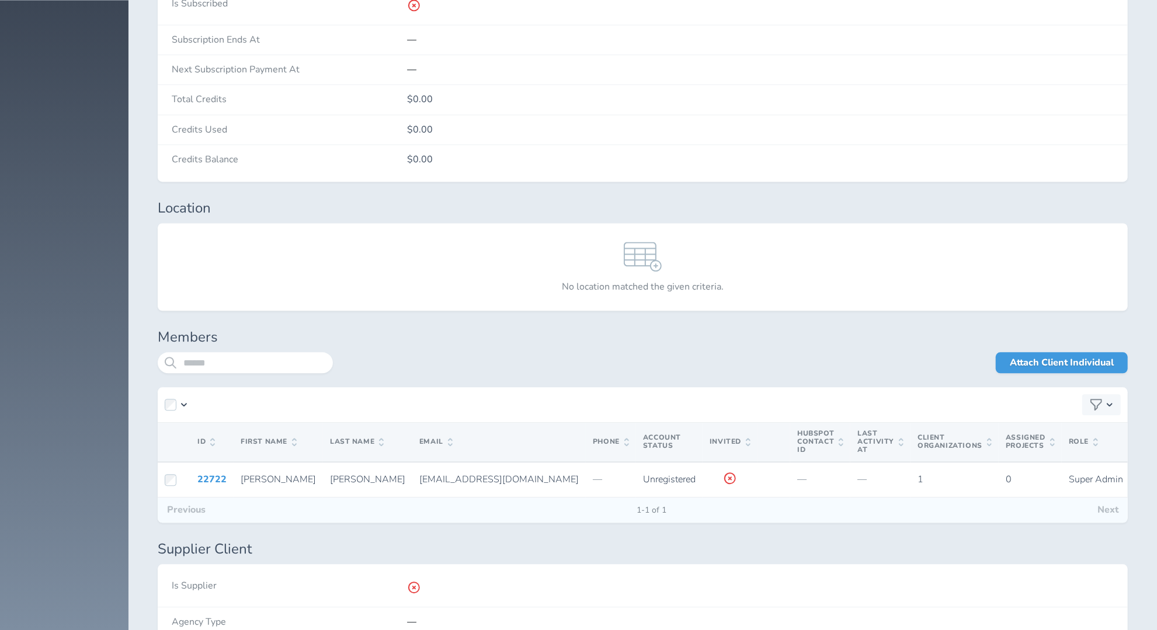
scroll to position [1948, 0]
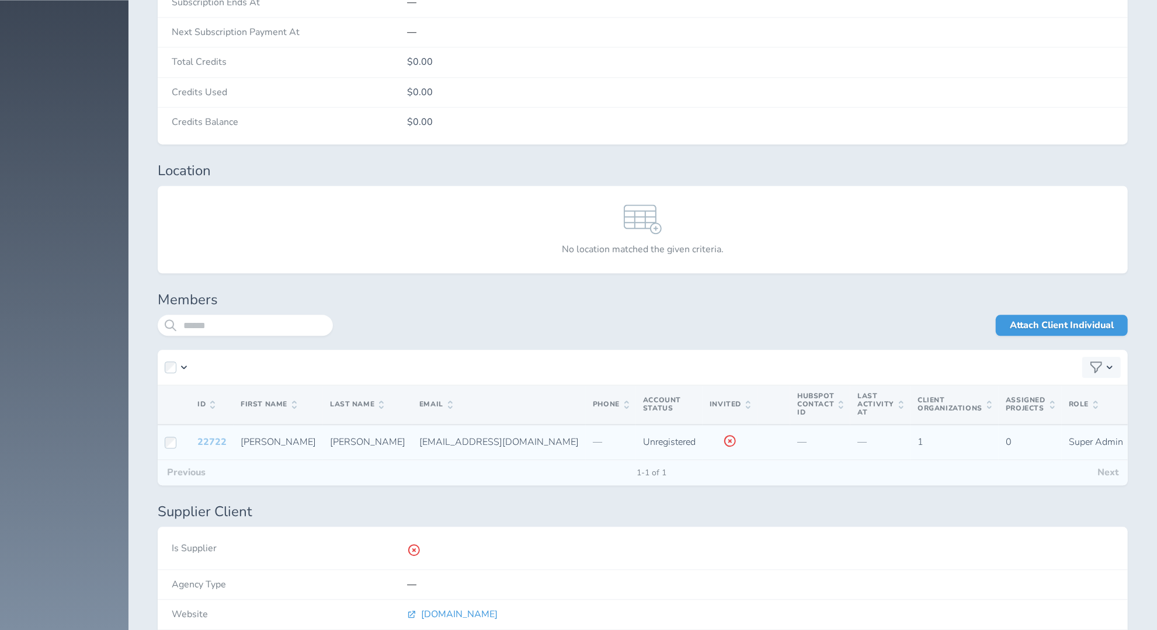
click at [221, 436] on link "22722" at bounding box center [211, 442] width 29 height 13
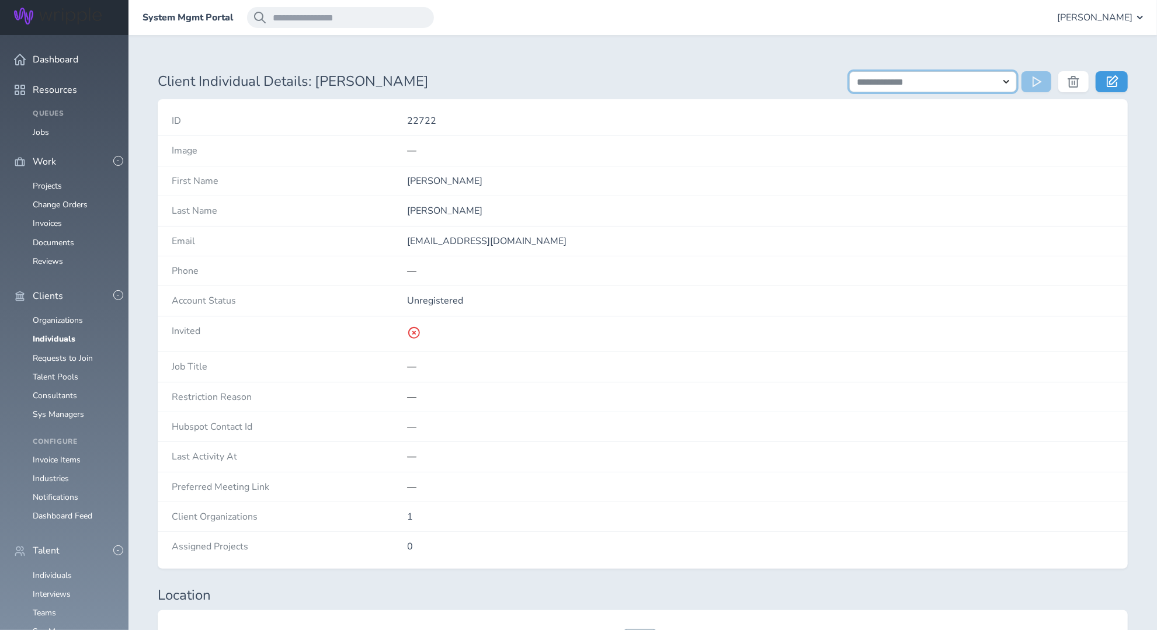
click at [1011, 83] on select "**********" at bounding box center [933, 81] width 168 height 21
select select "**********"
click at [849, 71] on select "**********" at bounding box center [933, 81] width 168 height 21
click at [1035, 82] on icon at bounding box center [1038, 82] width 12 height 12
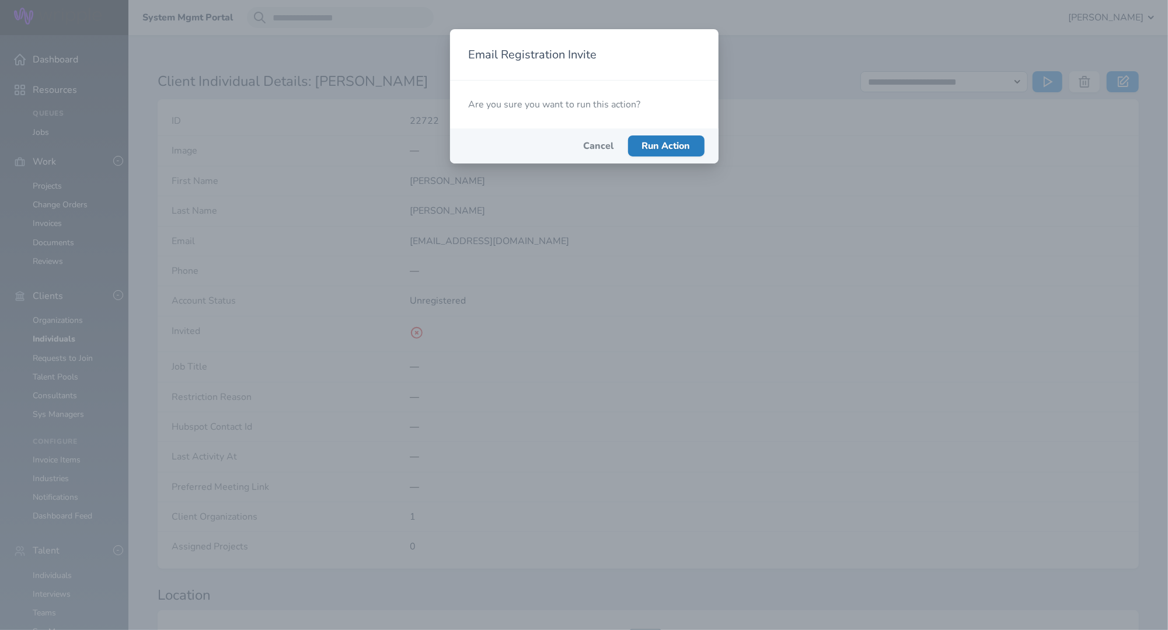
click at [667, 145] on span "Run Action" at bounding box center [666, 146] width 48 height 13
